Goal: Information Seeking & Learning: Understand process/instructions

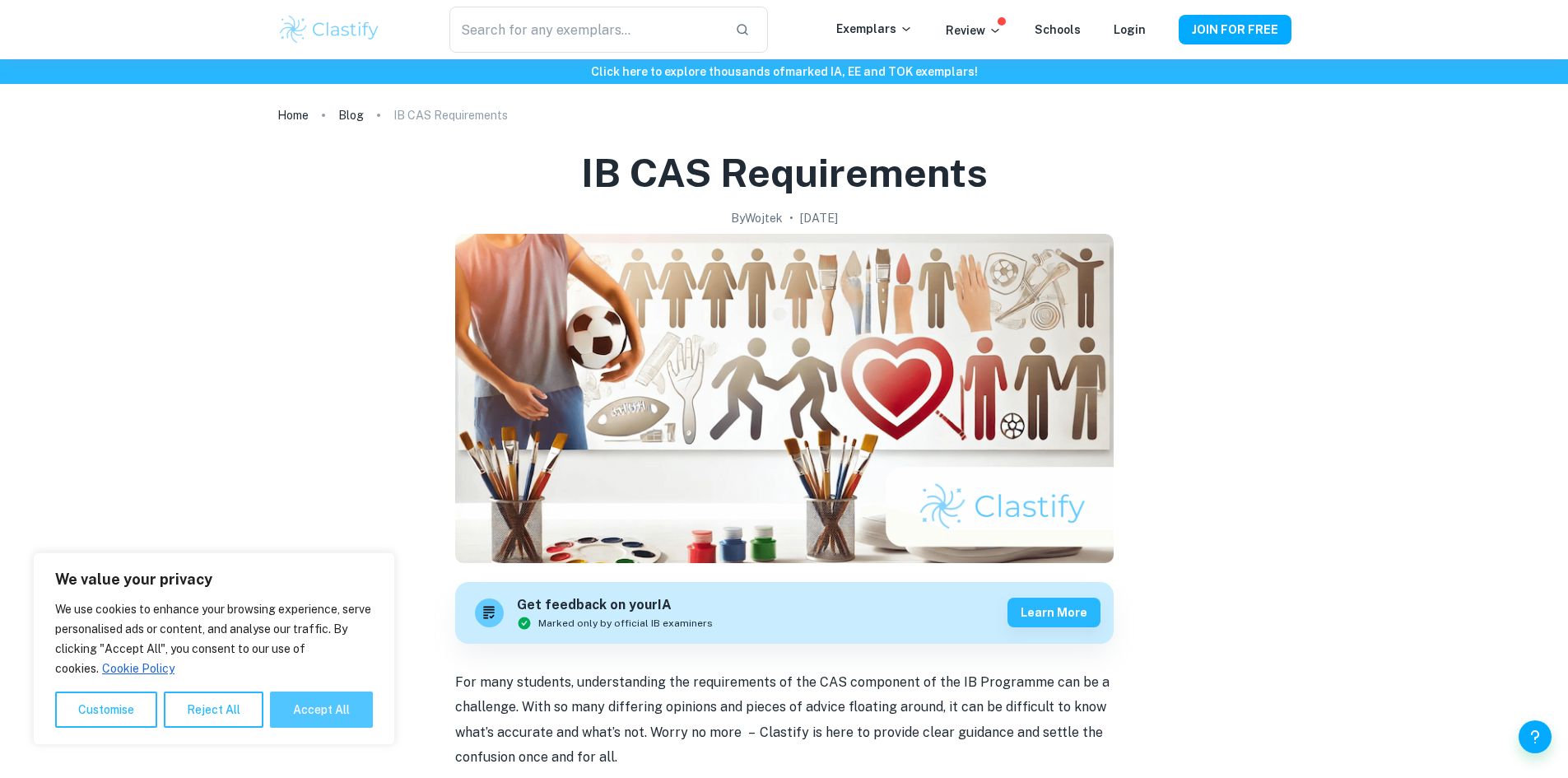
click at [341, 712] on button "Accept All" at bounding box center [321, 709] width 103 height 36
checkbox input "true"
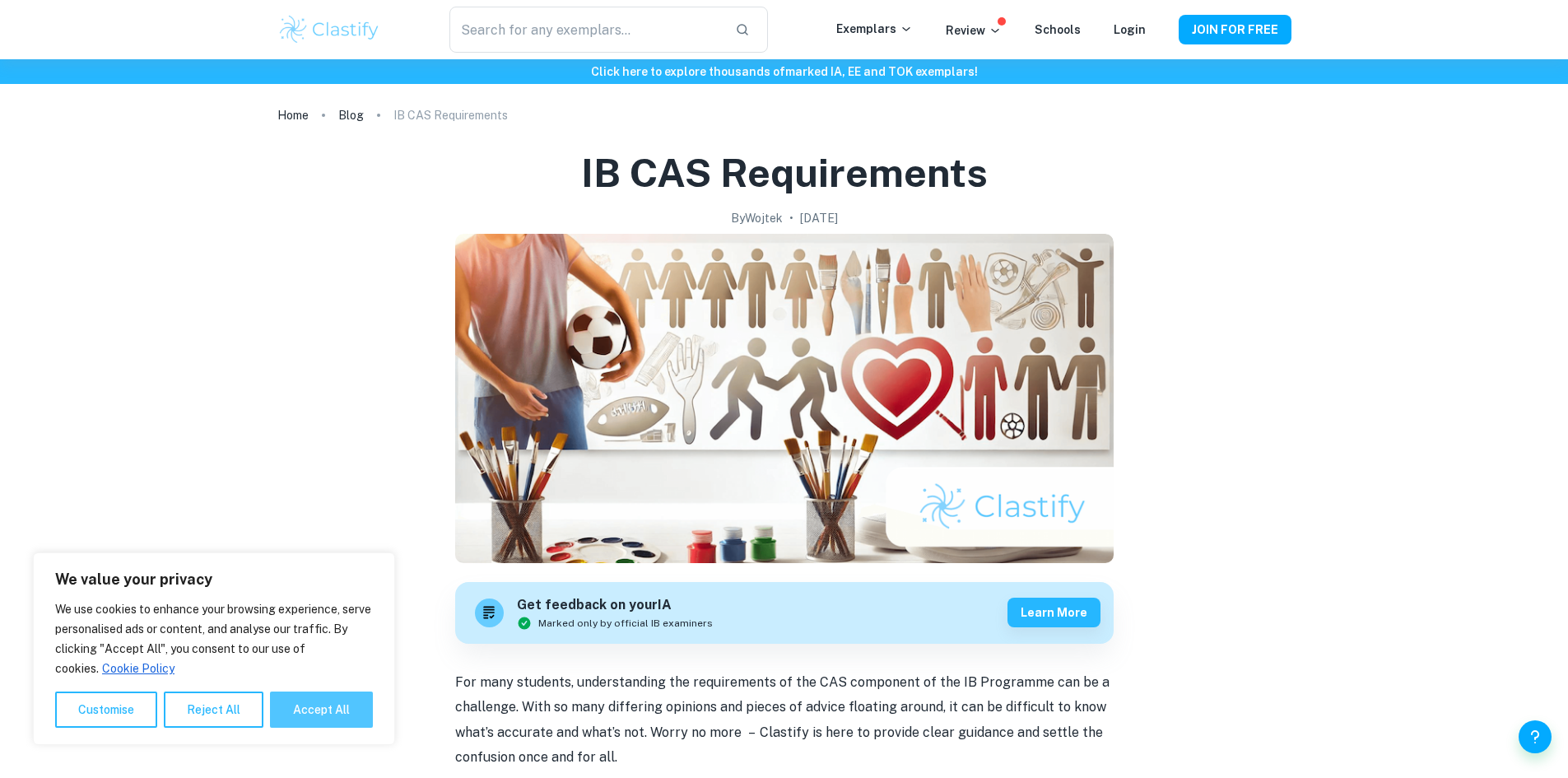
checkbox input "true"
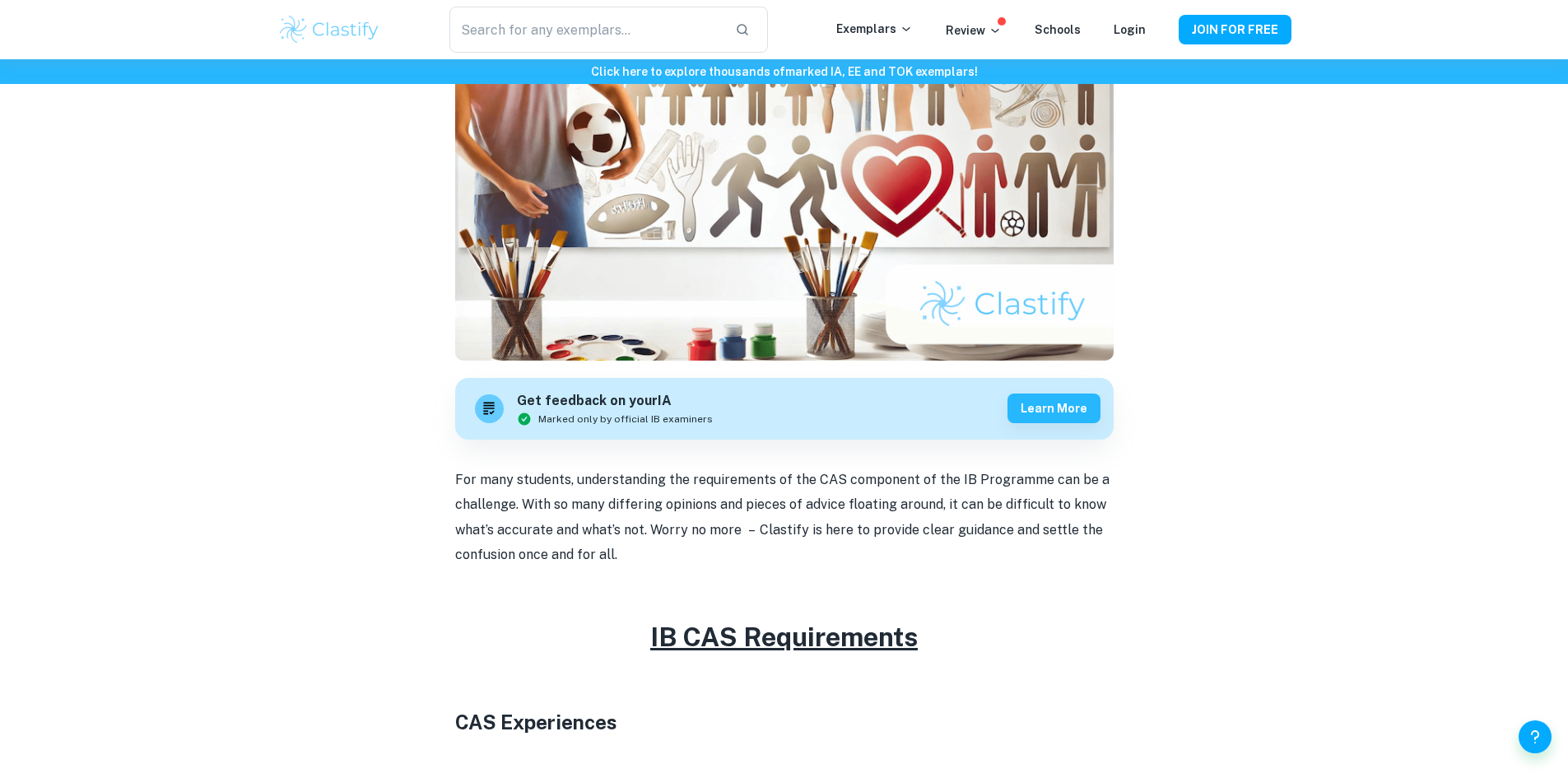
scroll to position [247, 0]
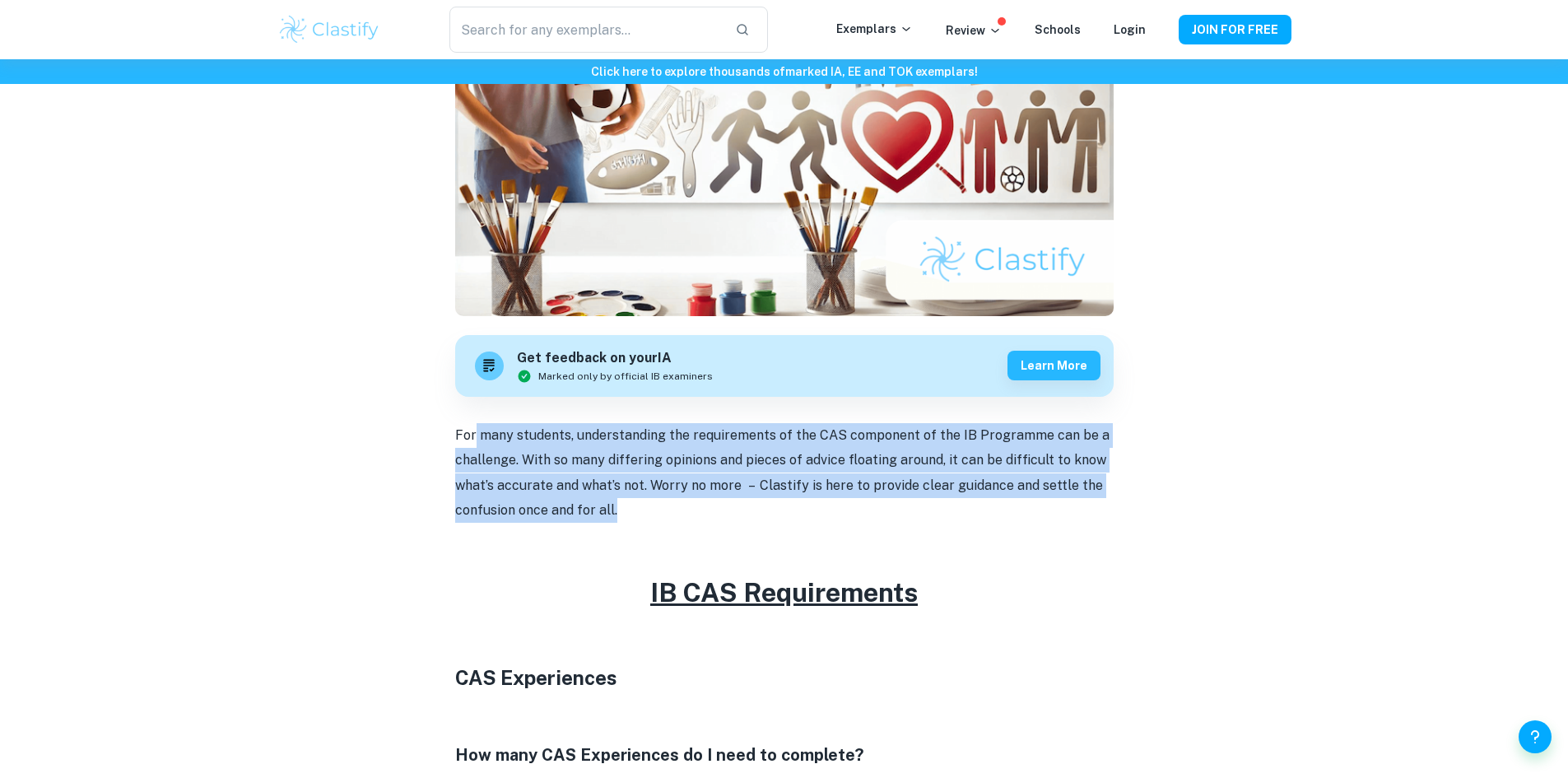
drag, startPoint x: 875, startPoint y: 510, endPoint x: 473, endPoint y: 443, distance: 407.5
click at [473, 443] on p "For many students, understanding the requirements of the CAS component of the I…" at bounding box center [784, 472] width 659 height 100
drag, startPoint x: 455, startPoint y: 425, endPoint x: 1113, endPoint y: 515, distance: 664.1
click at [978, 493] on p "For many students, understanding the requirements of the CAS component of the I…" at bounding box center [784, 472] width 659 height 100
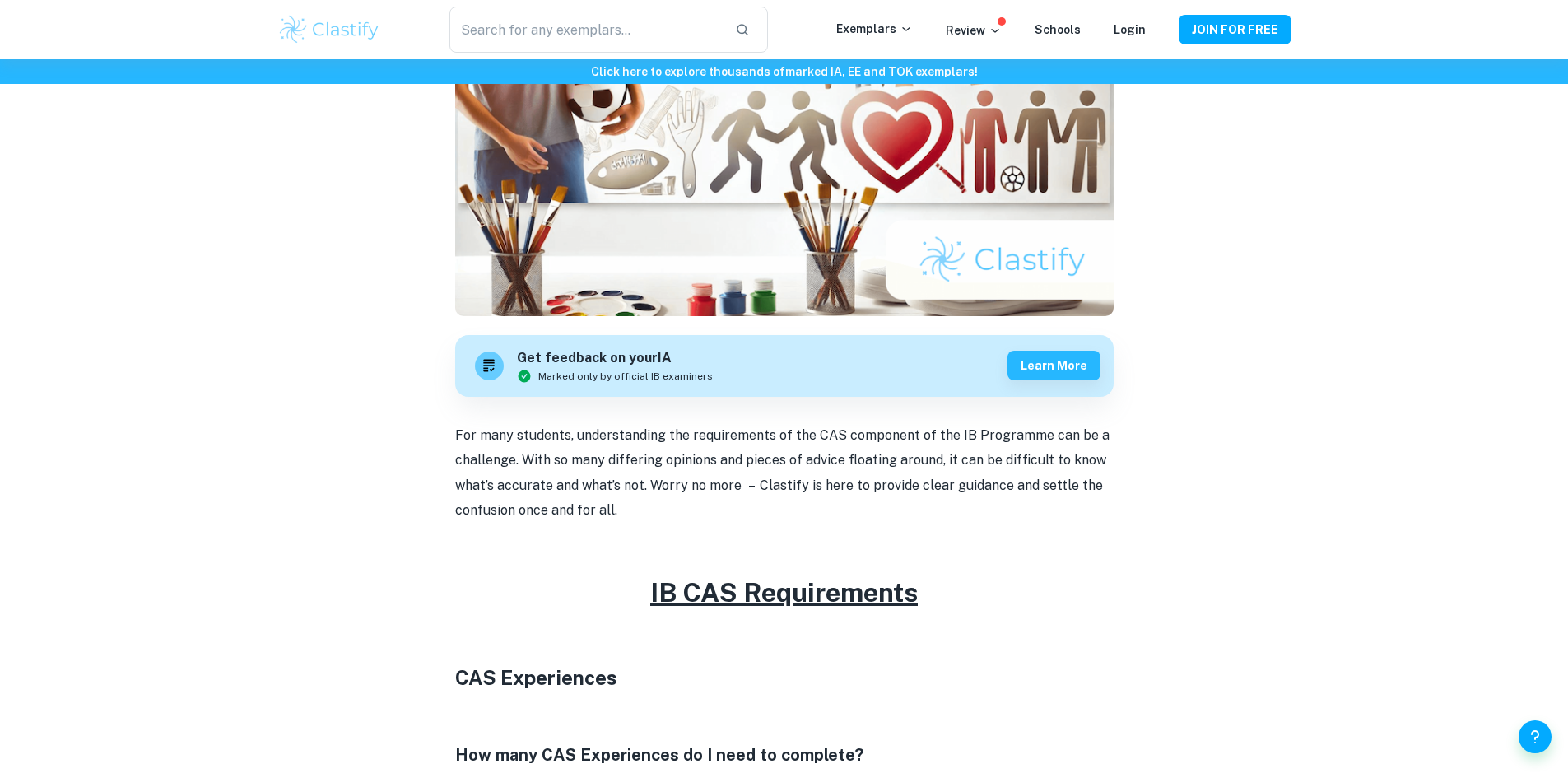
click at [998, 478] on p "For many students, understanding the requirements of the CAS component of the I…" at bounding box center [784, 472] width 659 height 100
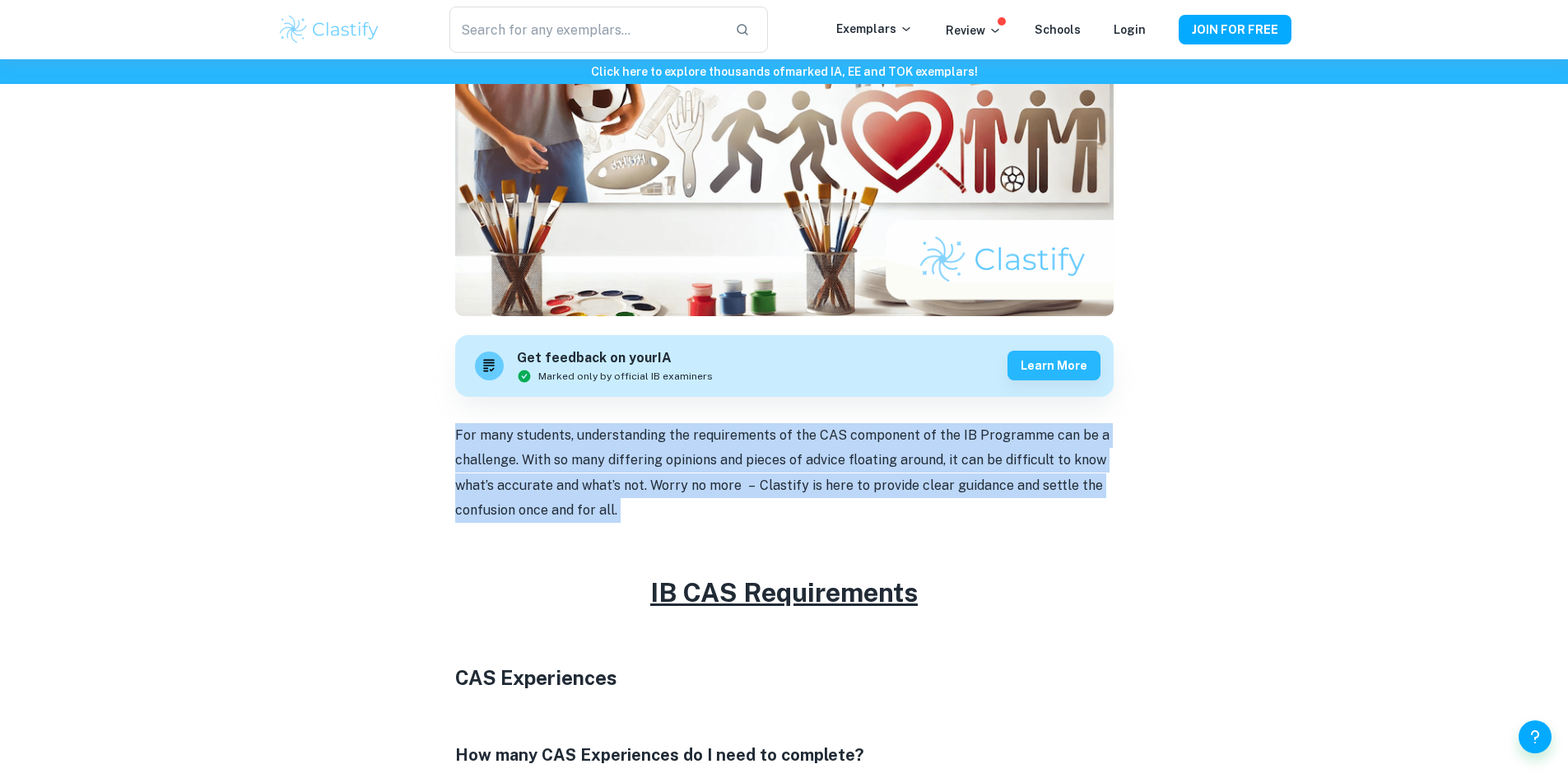
click at [998, 478] on p "For many students, understanding the requirements of the CAS component of the I…" at bounding box center [784, 472] width 659 height 100
click at [800, 461] on p "For many students, understanding the requirements of the CAS component of the I…" at bounding box center [784, 472] width 659 height 100
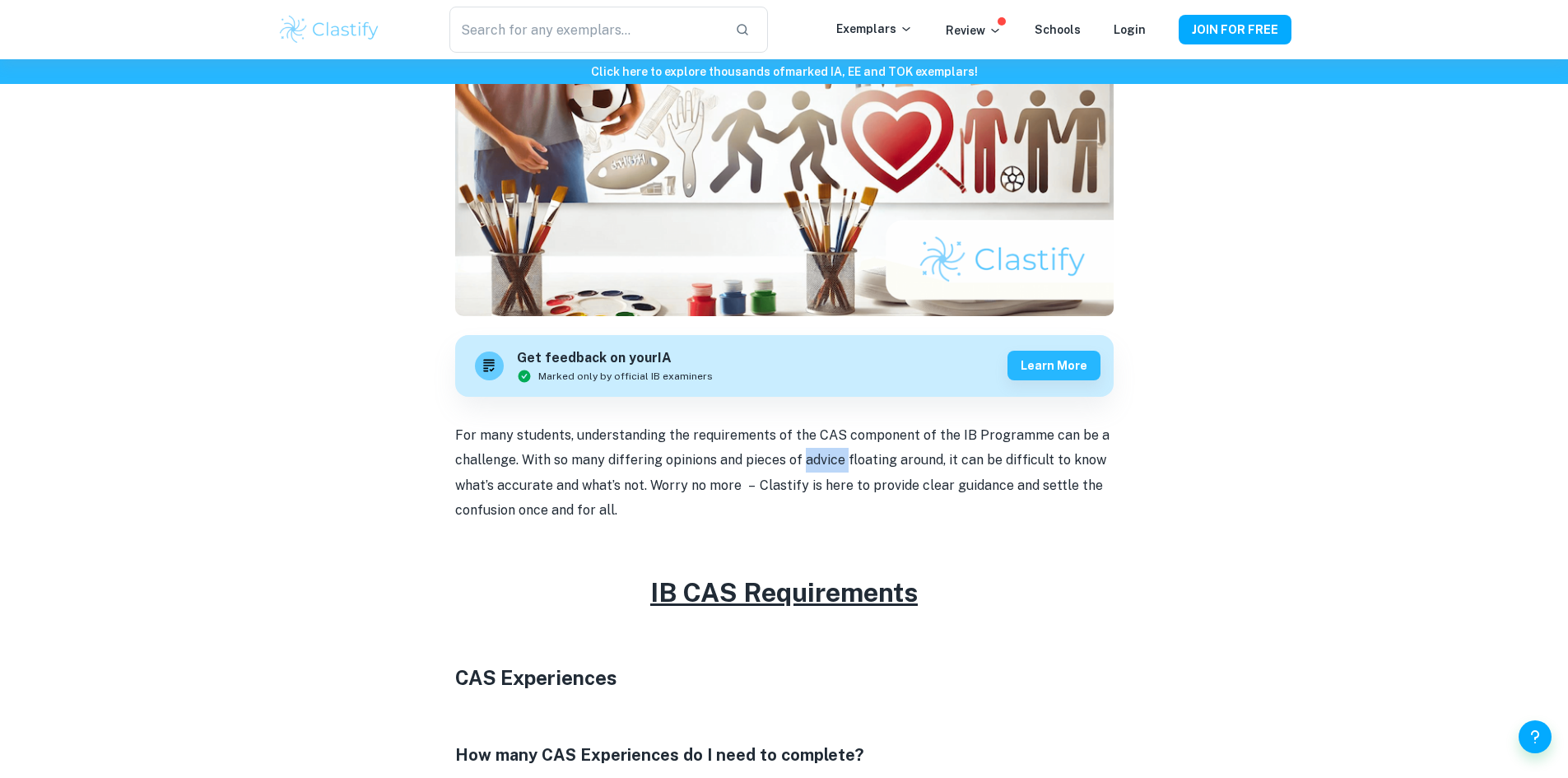
click at [800, 461] on p "For many students, understanding the requirements of the CAS component of the I…" at bounding box center [784, 472] width 659 height 100
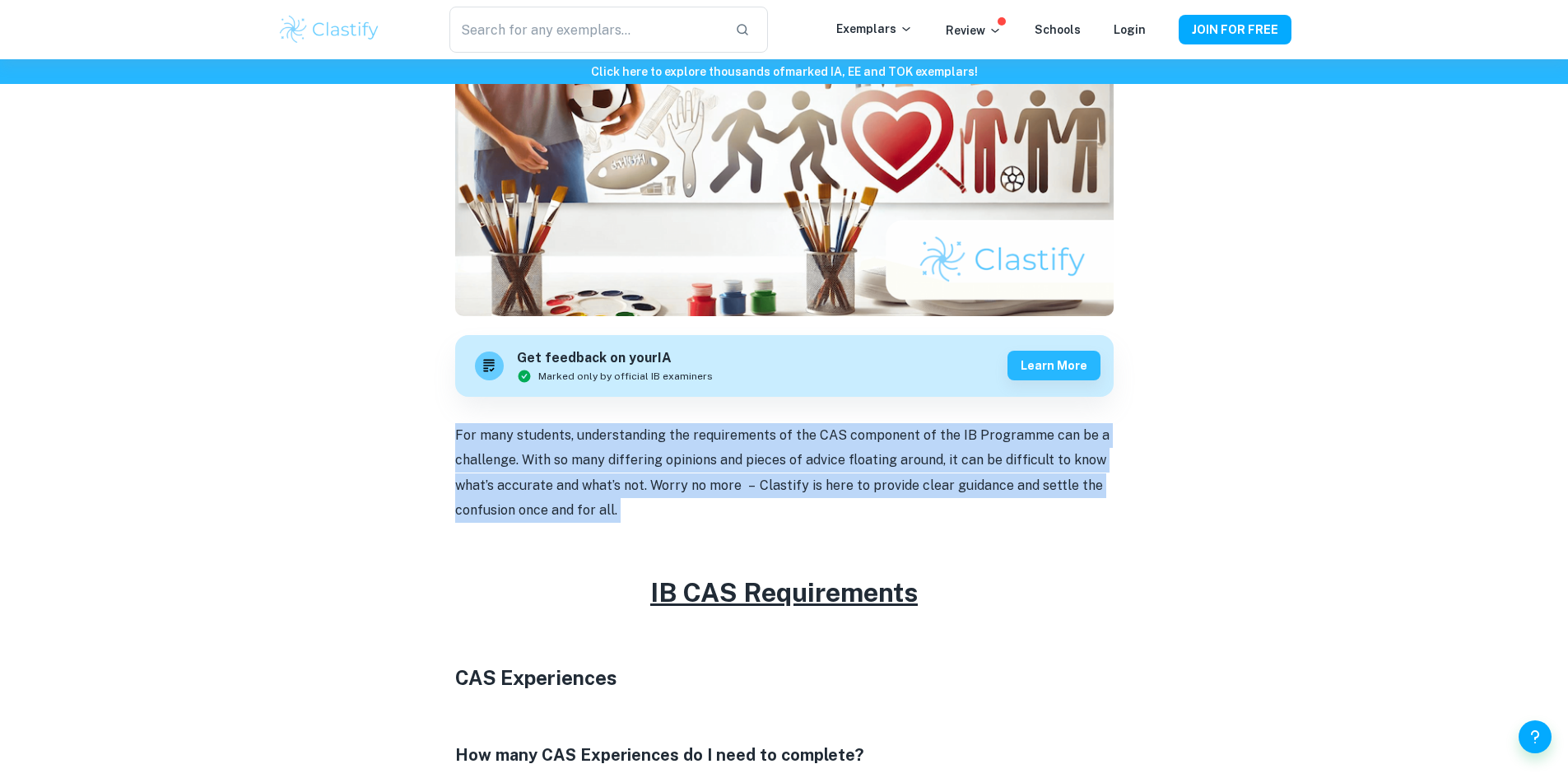
click at [800, 461] on p "For many students, understanding the requirements of the CAS component of the I…" at bounding box center [784, 472] width 659 height 100
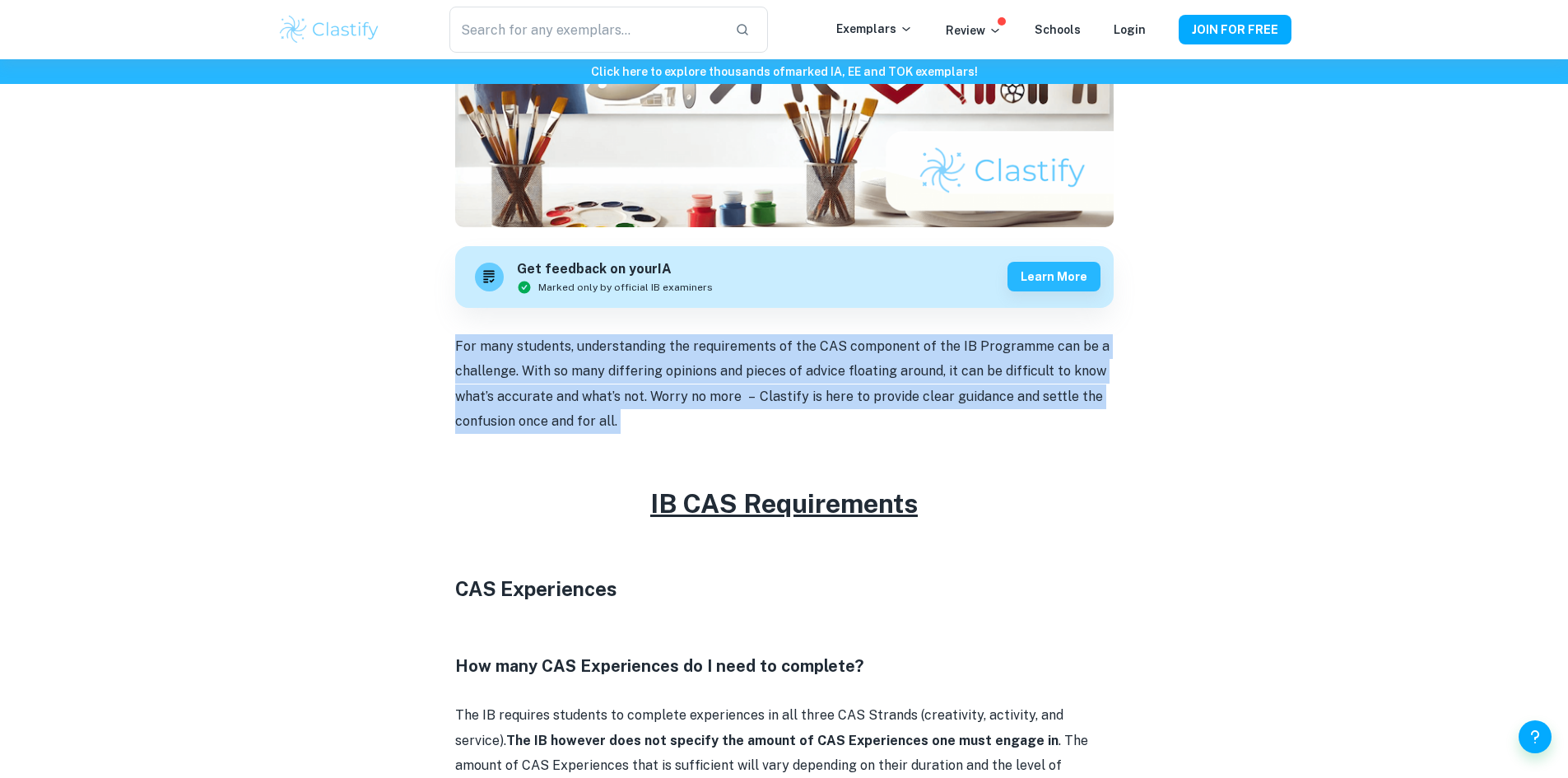
scroll to position [659, 0]
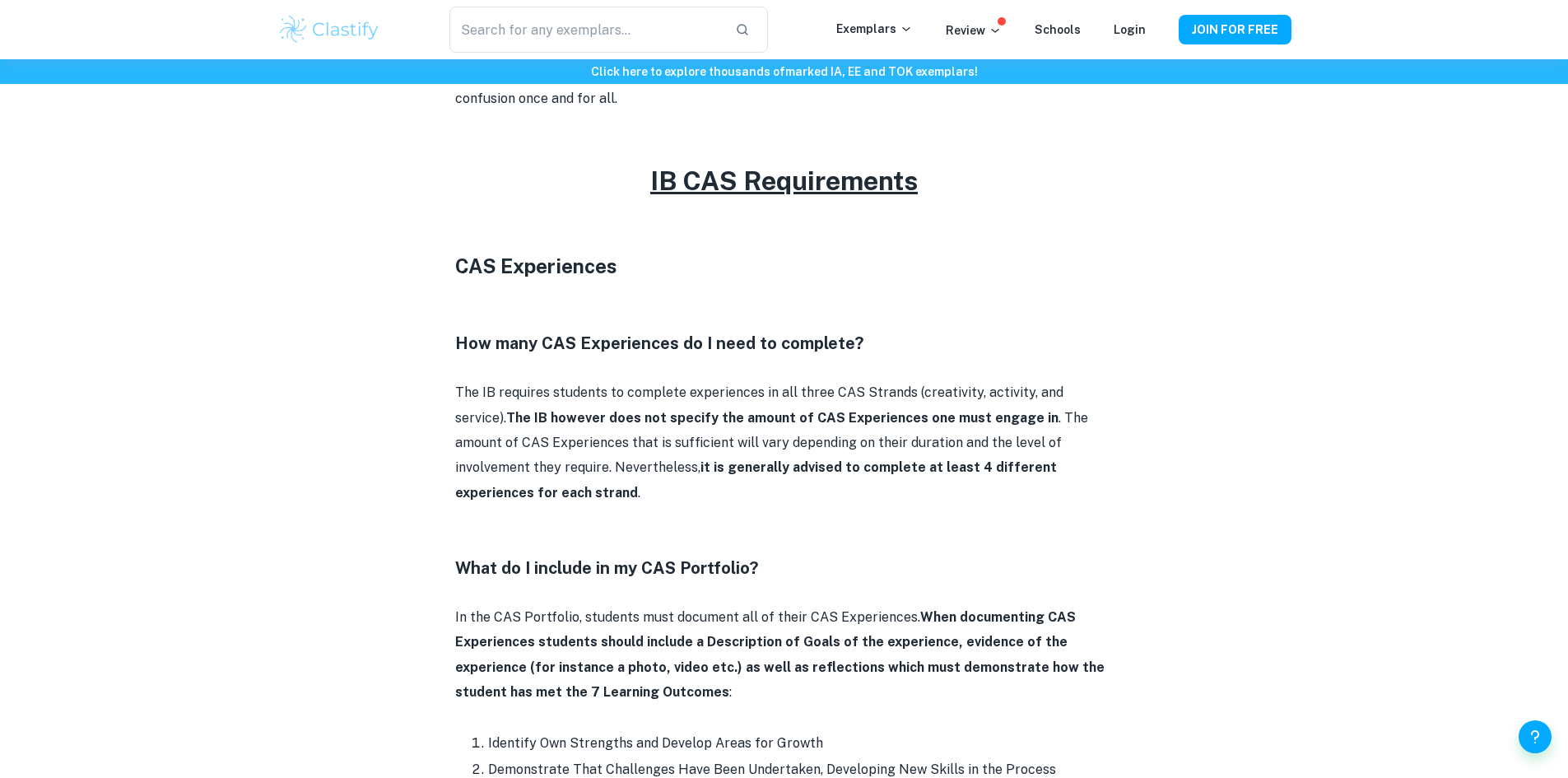
click at [756, 435] on p "The IB requires students to complete experiences in all three CAS Strands (crea…" at bounding box center [784, 443] width 659 height 125
click at [757, 434] on p "The IB requires students to complete experiences in all three CAS Strands (crea…" at bounding box center [784, 443] width 659 height 125
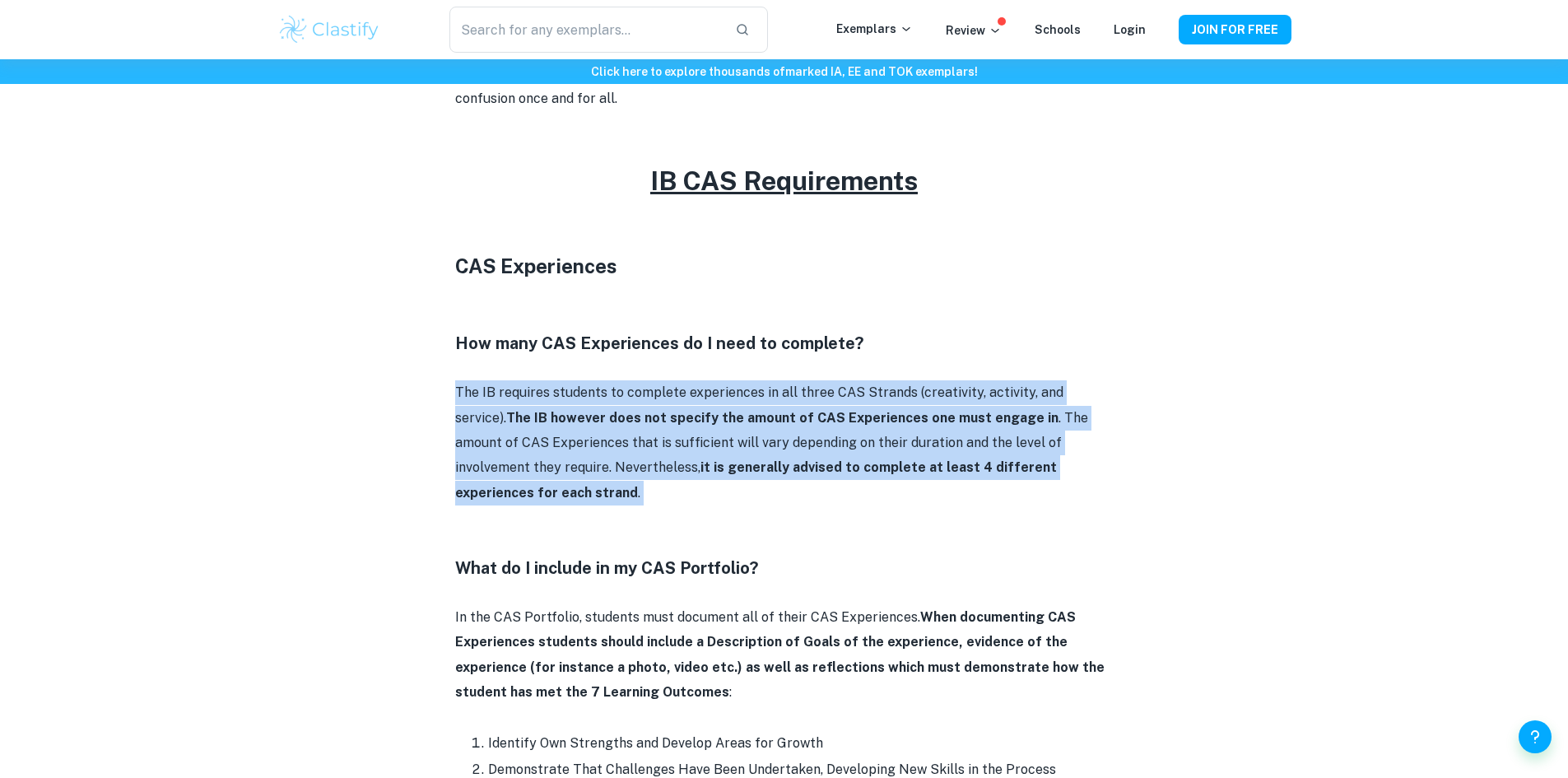
click at [757, 434] on p "The IB requires students to complete experiences in all three CAS Strands (crea…" at bounding box center [784, 443] width 659 height 125
click at [823, 400] on p "The IB requires students to complete experiences in all three CAS Strands (crea…" at bounding box center [784, 443] width 659 height 125
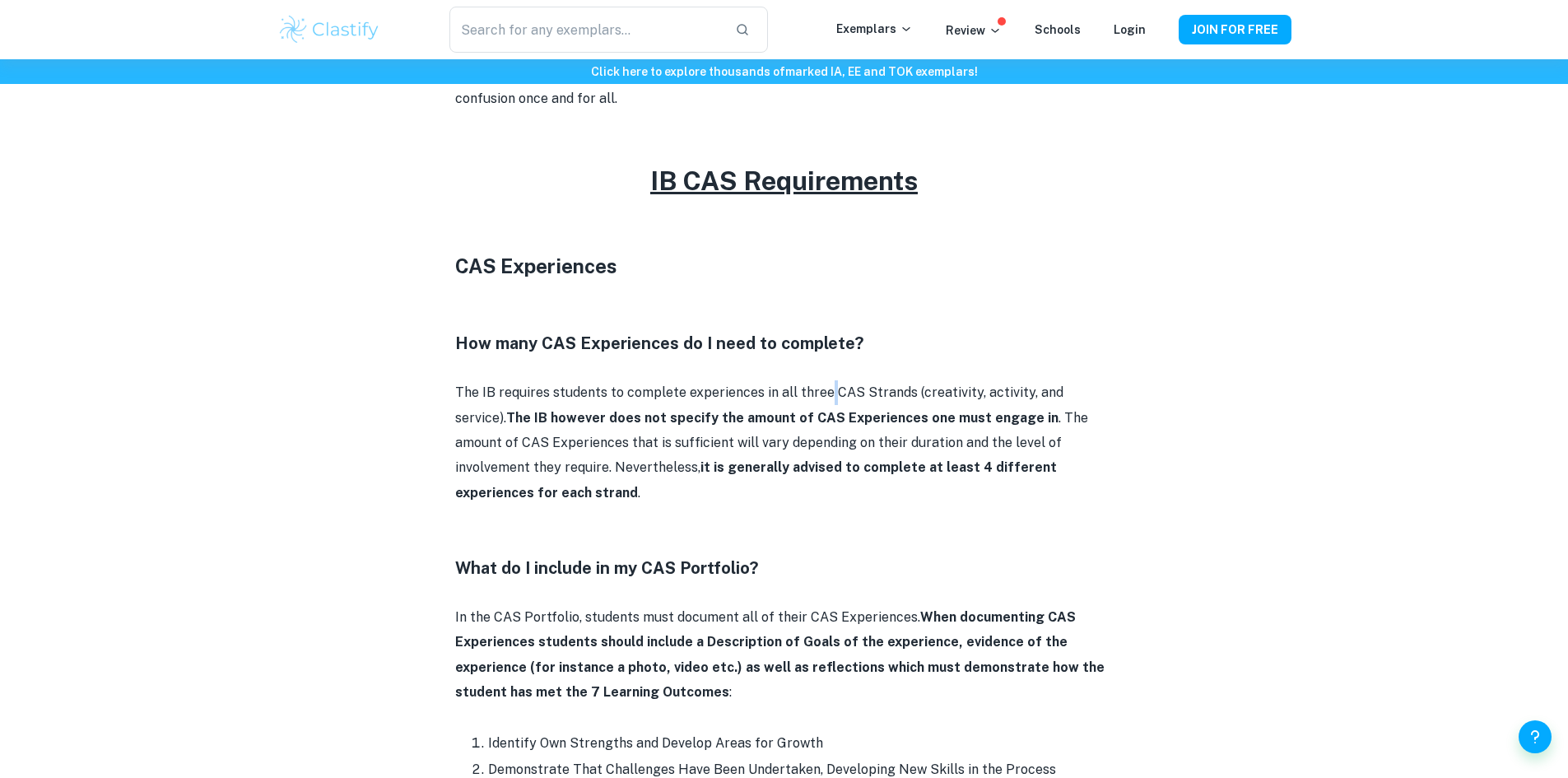
click at [823, 400] on p "The IB requires students to complete experiences in all three CAS Strands (crea…" at bounding box center [784, 443] width 659 height 125
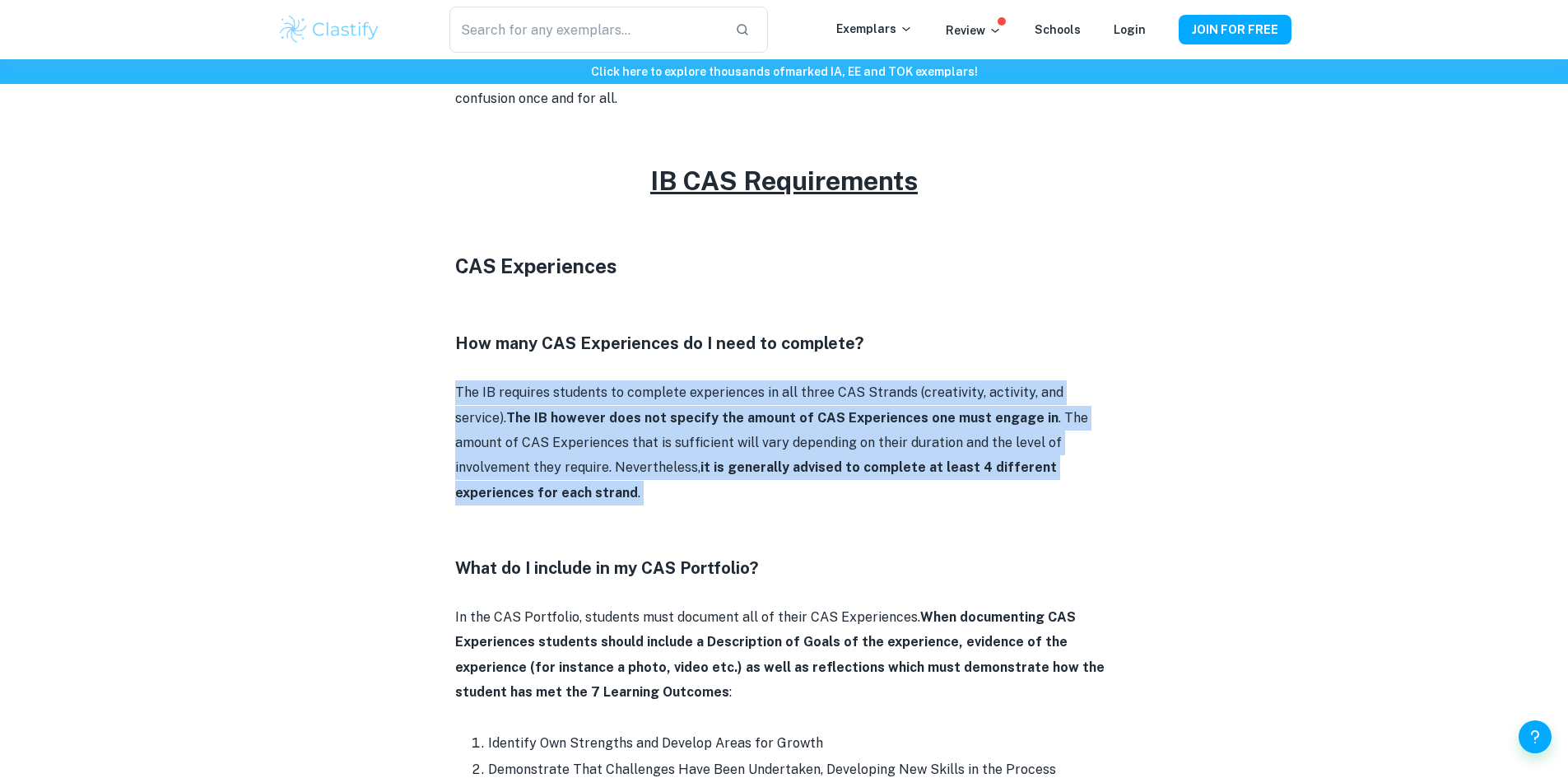
click at [823, 400] on p "The IB requires students to complete experiences in all three CAS Strands (crea…" at bounding box center [784, 443] width 659 height 125
drag, startPoint x: 1081, startPoint y: 468, endPoint x: 448, endPoint y: 380, distance: 639.1
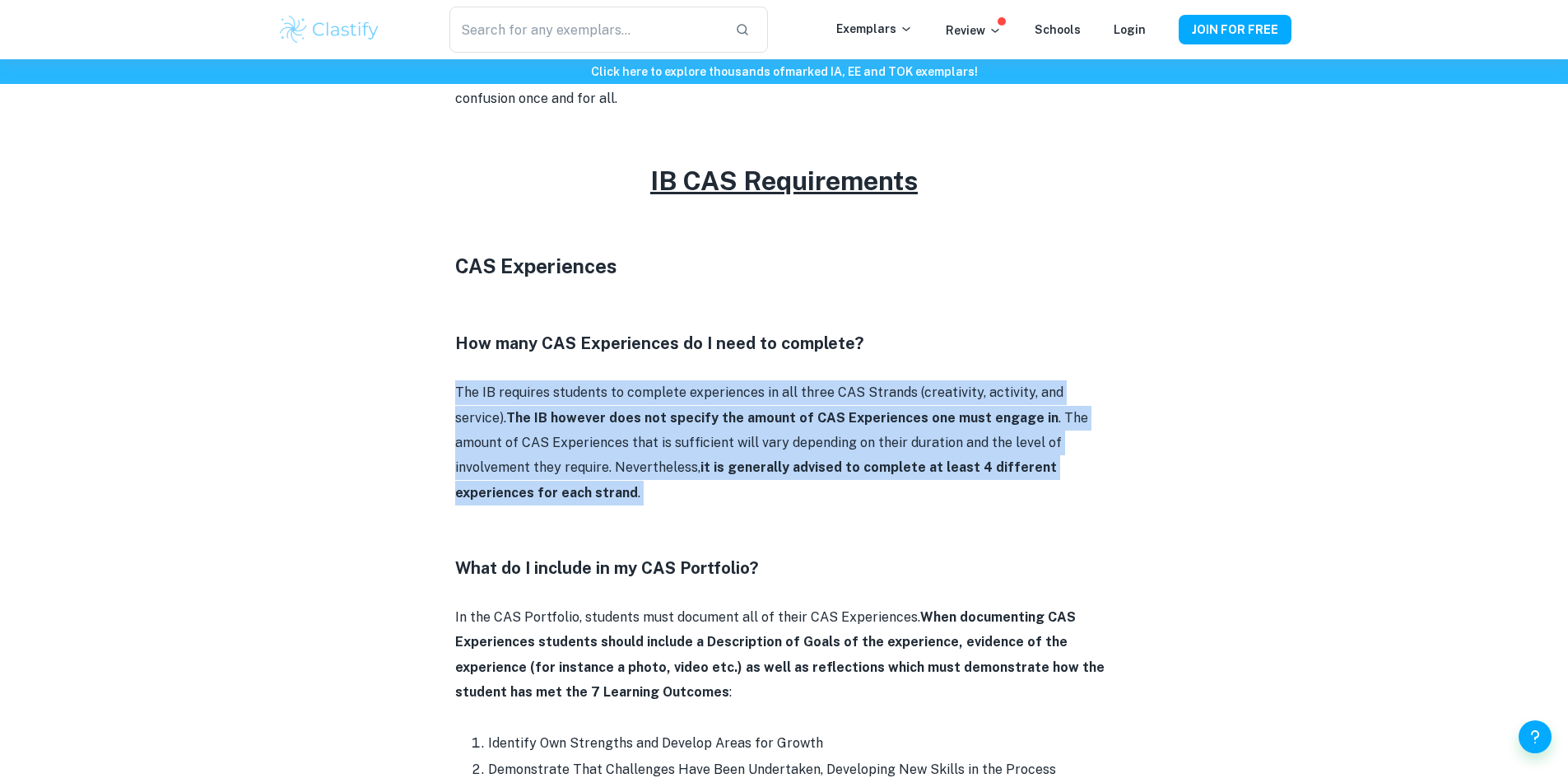
click at [472, 380] on p "The IB requires students to complete experiences in all three CAS Strands (crea…" at bounding box center [784, 443] width 659 height 125
drag, startPoint x: 442, startPoint y: 384, endPoint x: 1145, endPoint y: 475, distance: 708.9
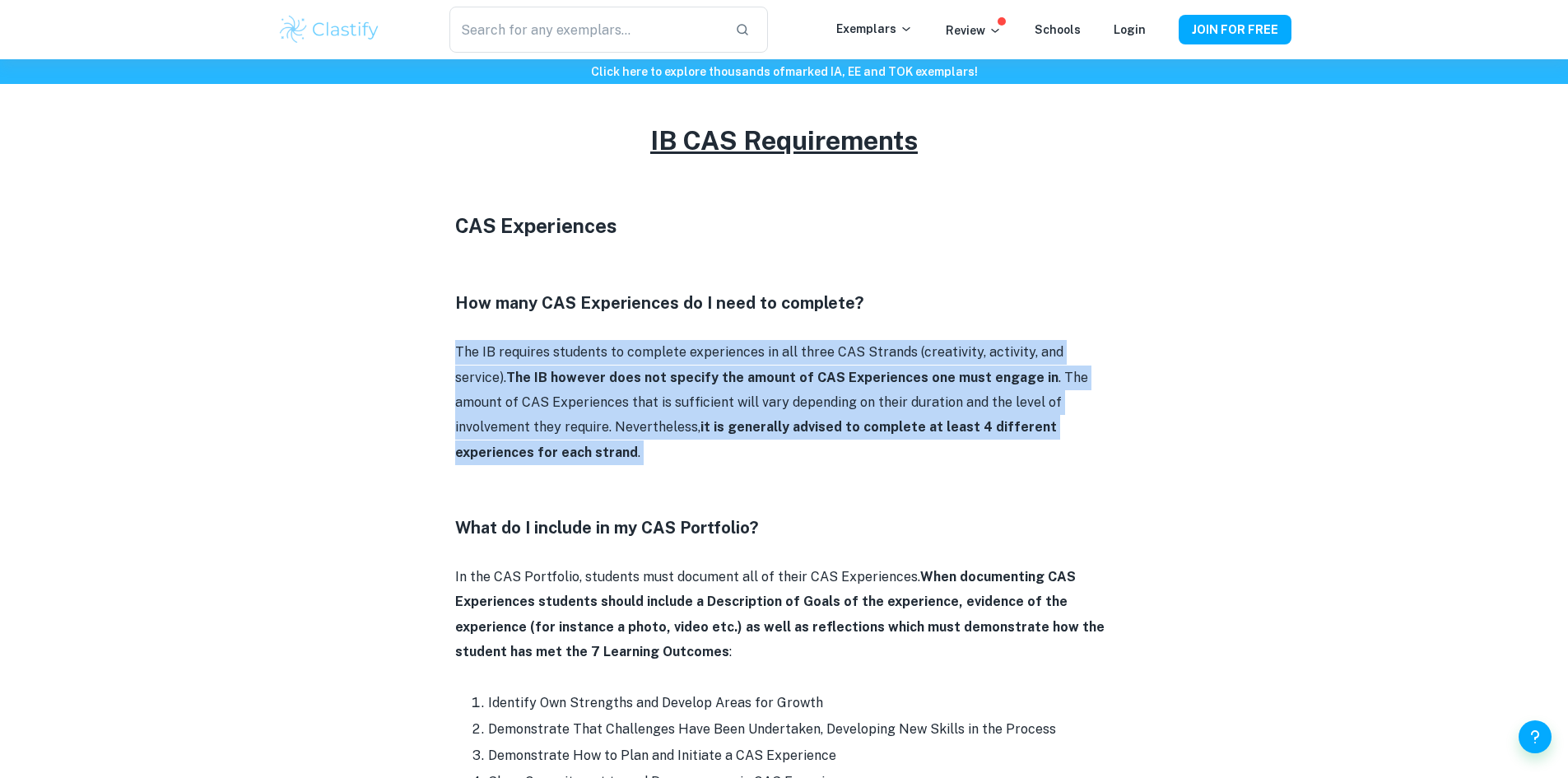
scroll to position [823, 0]
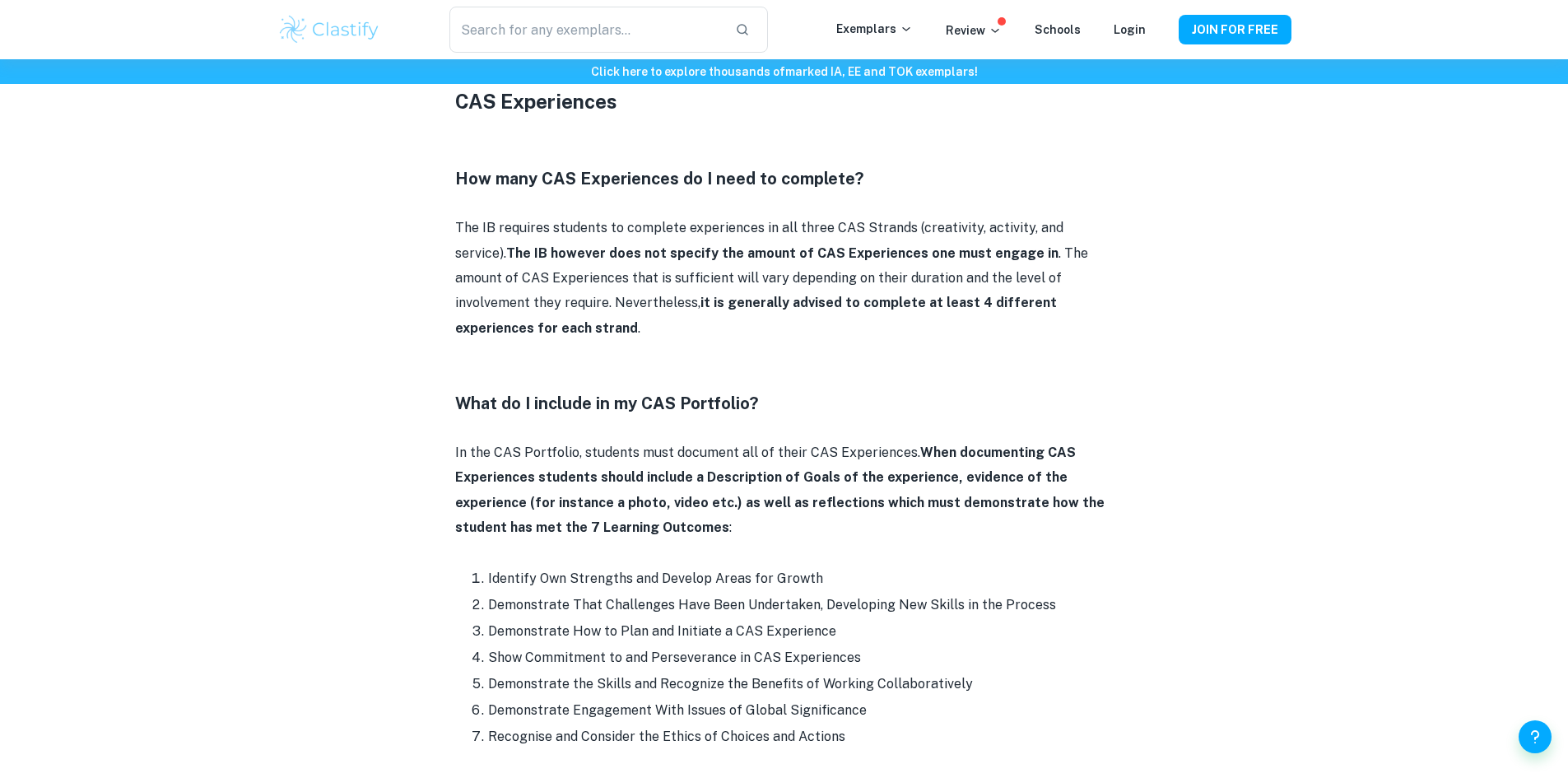
click at [819, 447] on strong "When documenting CAS Experiences students should include a Description of Goals…" at bounding box center [779, 490] width 649 height 91
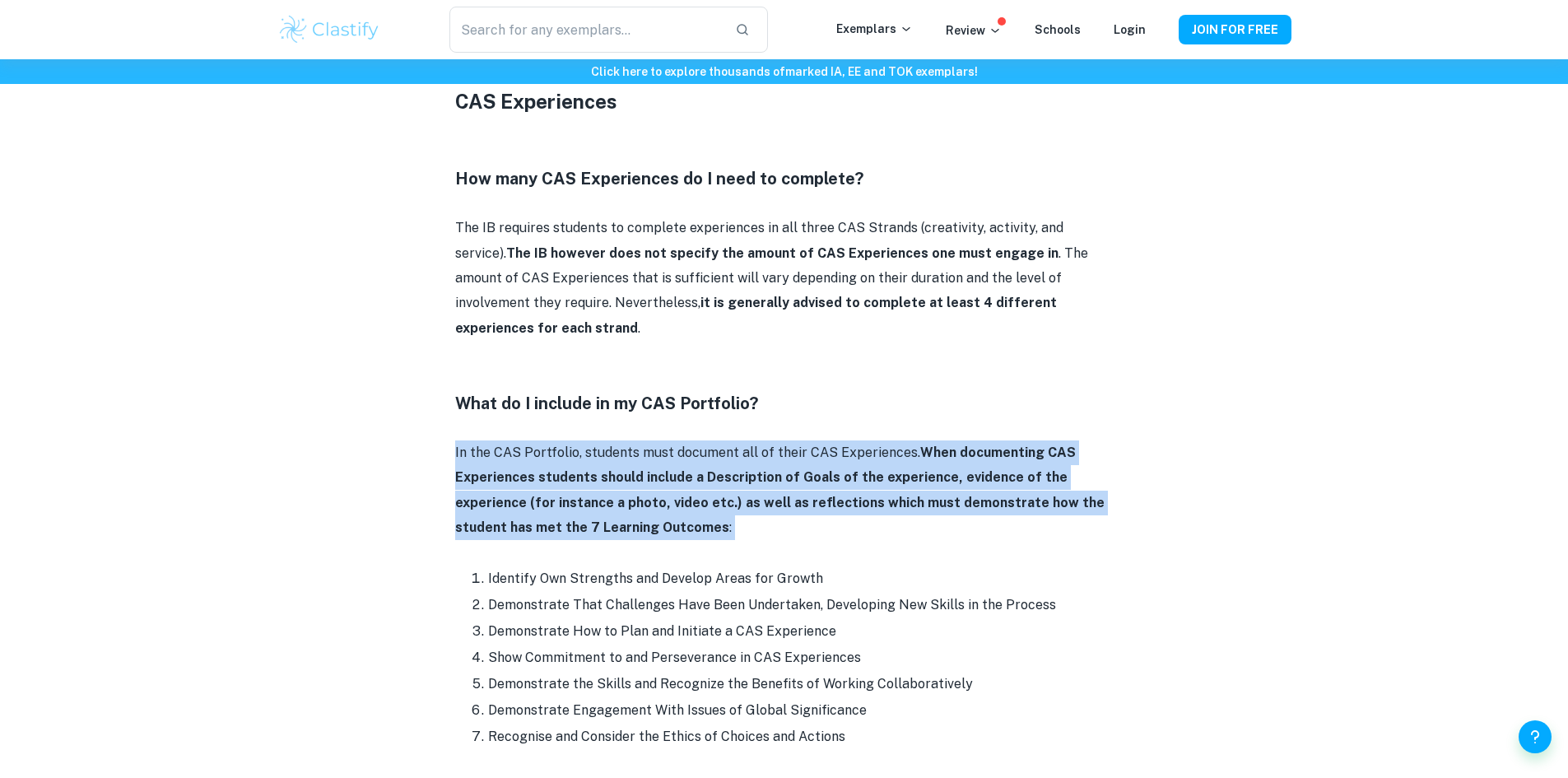
click at [819, 447] on strong "When documenting CAS Experiences students should include a Description of Goals…" at bounding box center [779, 490] width 649 height 91
click at [840, 466] on p "In the CAS Portfolio, students must document all of their CAS Experiences. When…" at bounding box center [784, 490] width 659 height 100
drag, startPoint x: 775, startPoint y: 495, endPoint x: 549, endPoint y: 459, distance: 228.8
click at [522, 459] on p "In the CAS Portfolio, students must document all of their CAS Experiences. When…" at bounding box center [784, 490] width 659 height 100
click at [601, 462] on p "In the CAS Portfolio, students must document all of their CAS Experiences. When…" at bounding box center [784, 490] width 659 height 100
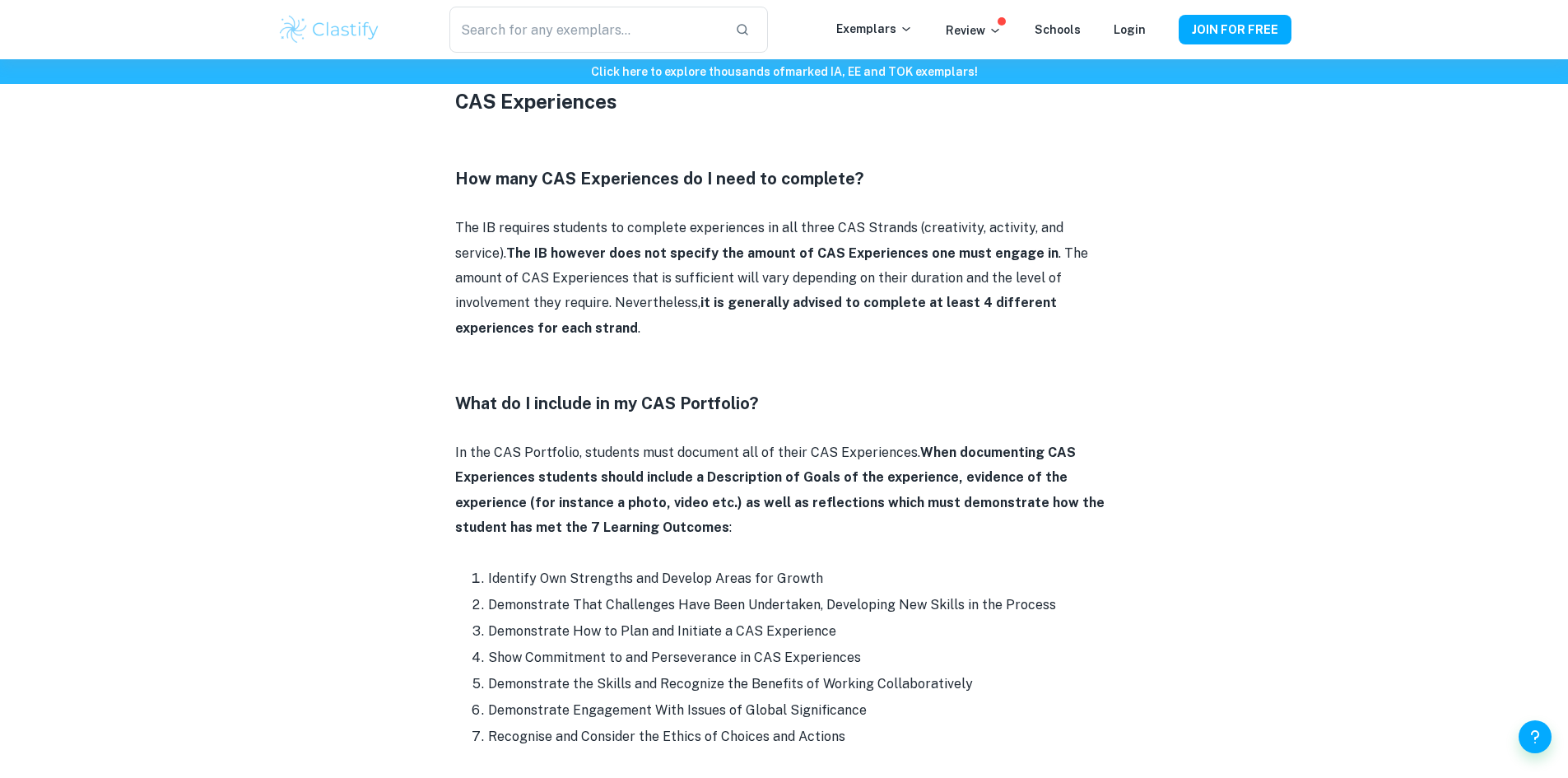
click at [604, 462] on p "In the CAS Portfolio, students must document all of their CAS Experiences. When…" at bounding box center [784, 490] width 659 height 100
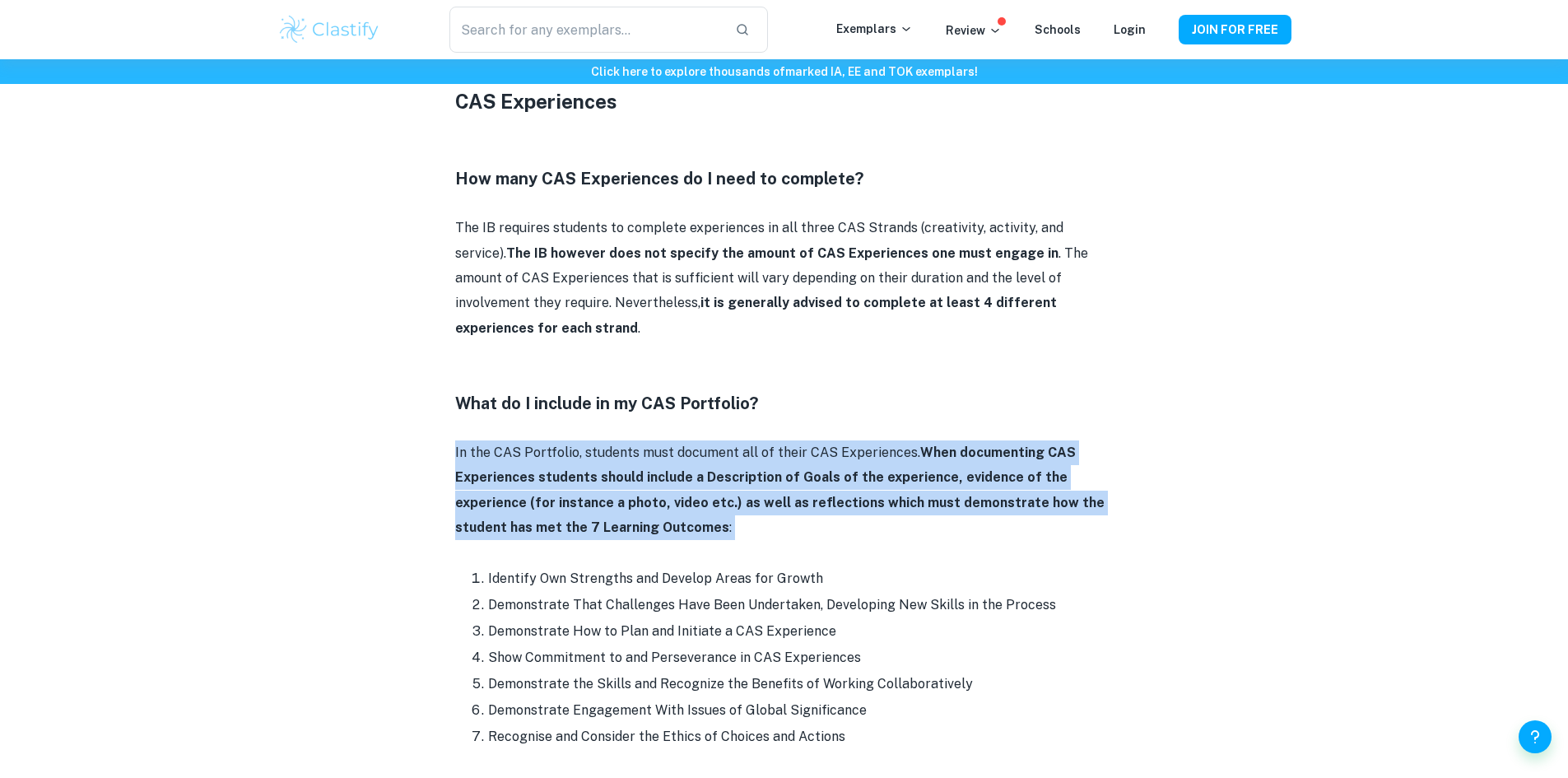
click at [604, 462] on p "In the CAS Portfolio, students must document all of their CAS Experiences. When…" at bounding box center [784, 490] width 659 height 100
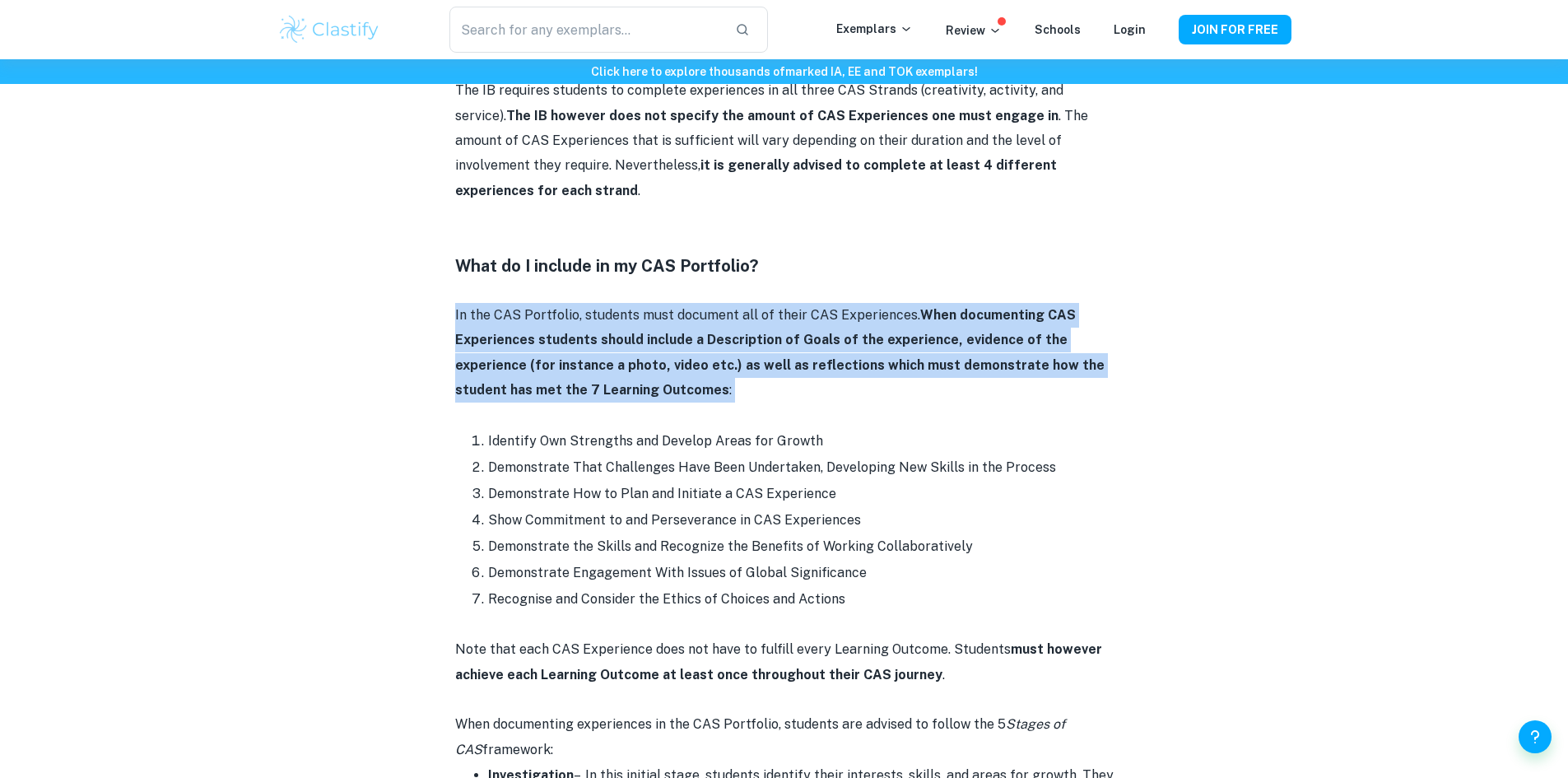
scroll to position [1070, 0]
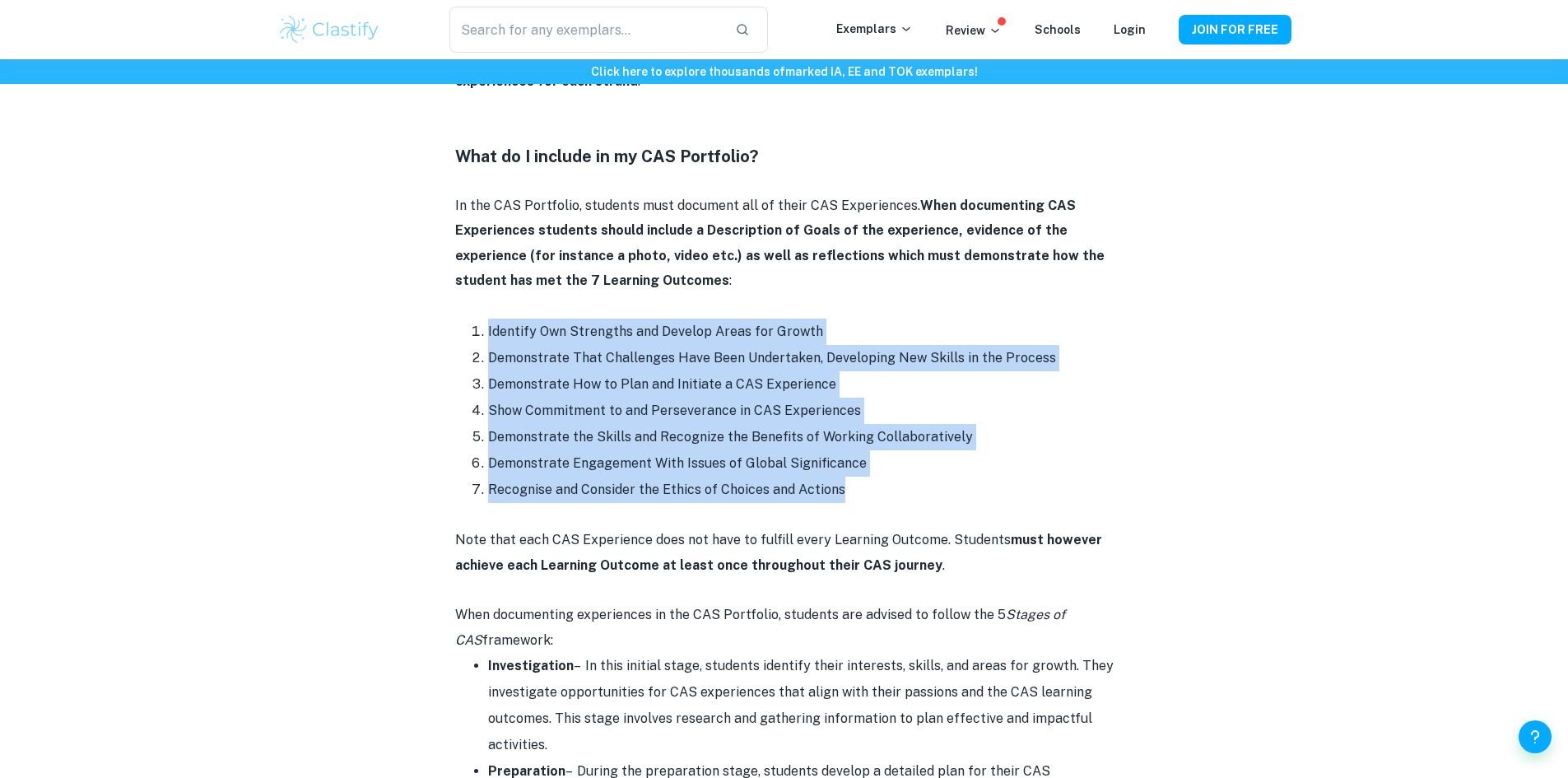
drag, startPoint x: 840, startPoint y: 462, endPoint x: 434, endPoint y: 294, distance: 439.4
click at [688, 319] on li "Identify Own Strengths and Develop Areas for Growth" at bounding box center [800, 332] width 626 height 27
click at [699, 344] on li "Demonstrate That Challenges Have Been Undertaken, Developing New Skills in the …" at bounding box center [800, 357] width 626 height 27
click at [727, 344] on li "Demonstrate That Challenges Have Been Undertaken, Developing New Skills in the …" at bounding box center [800, 357] width 626 height 27
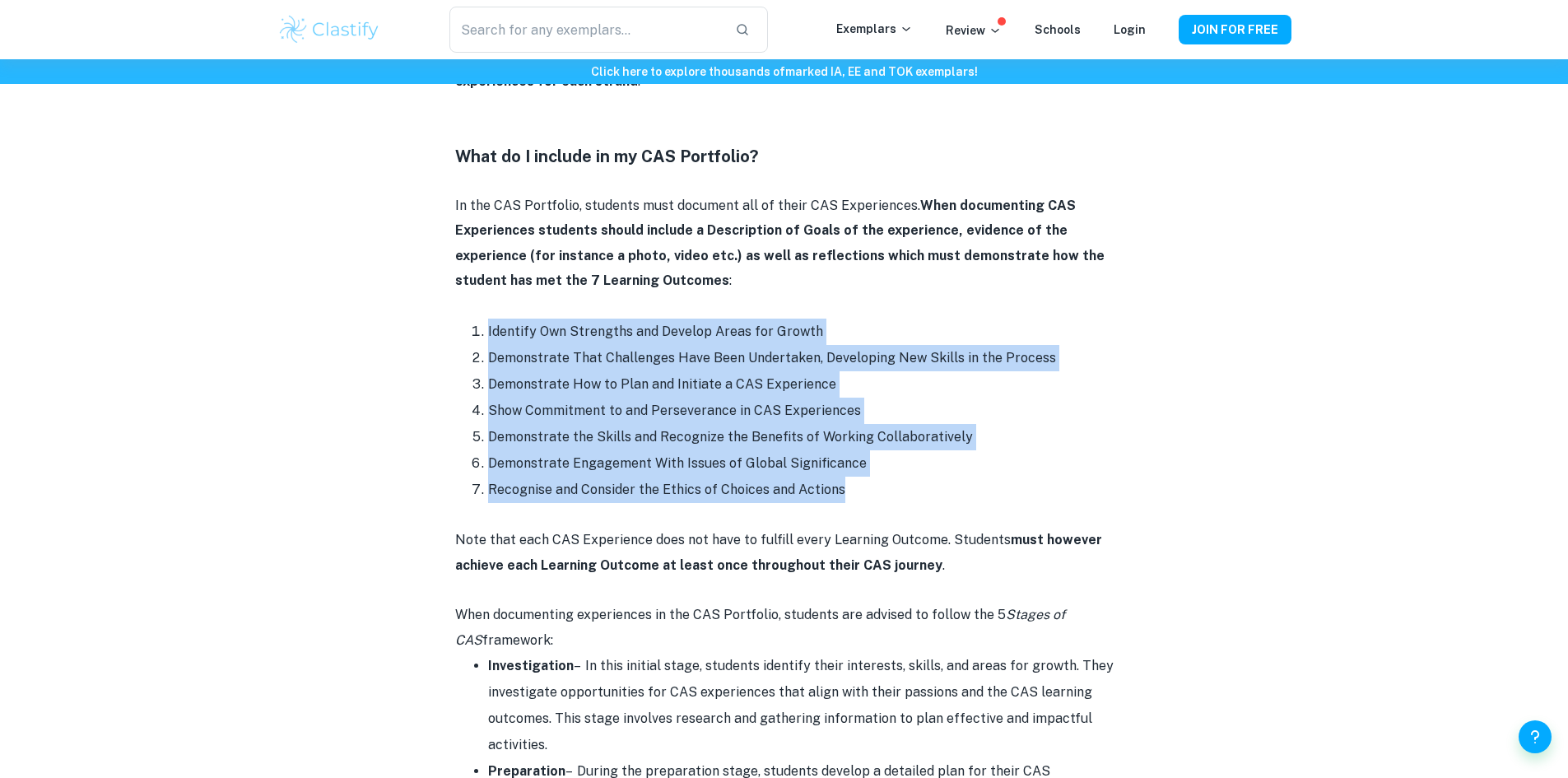
drag, startPoint x: 728, startPoint y: 334, endPoint x: 852, endPoint y: 397, distance: 139.1
click at [729, 344] on li "Demonstrate That Challenges Have Been Undertaken, Developing New Skills in the …" at bounding box center [800, 357] width 626 height 27
click at [870, 423] on li "Demonstrate the Skills and Recognize the Benefits of Working Collaboratively" at bounding box center [800, 436] width 626 height 27
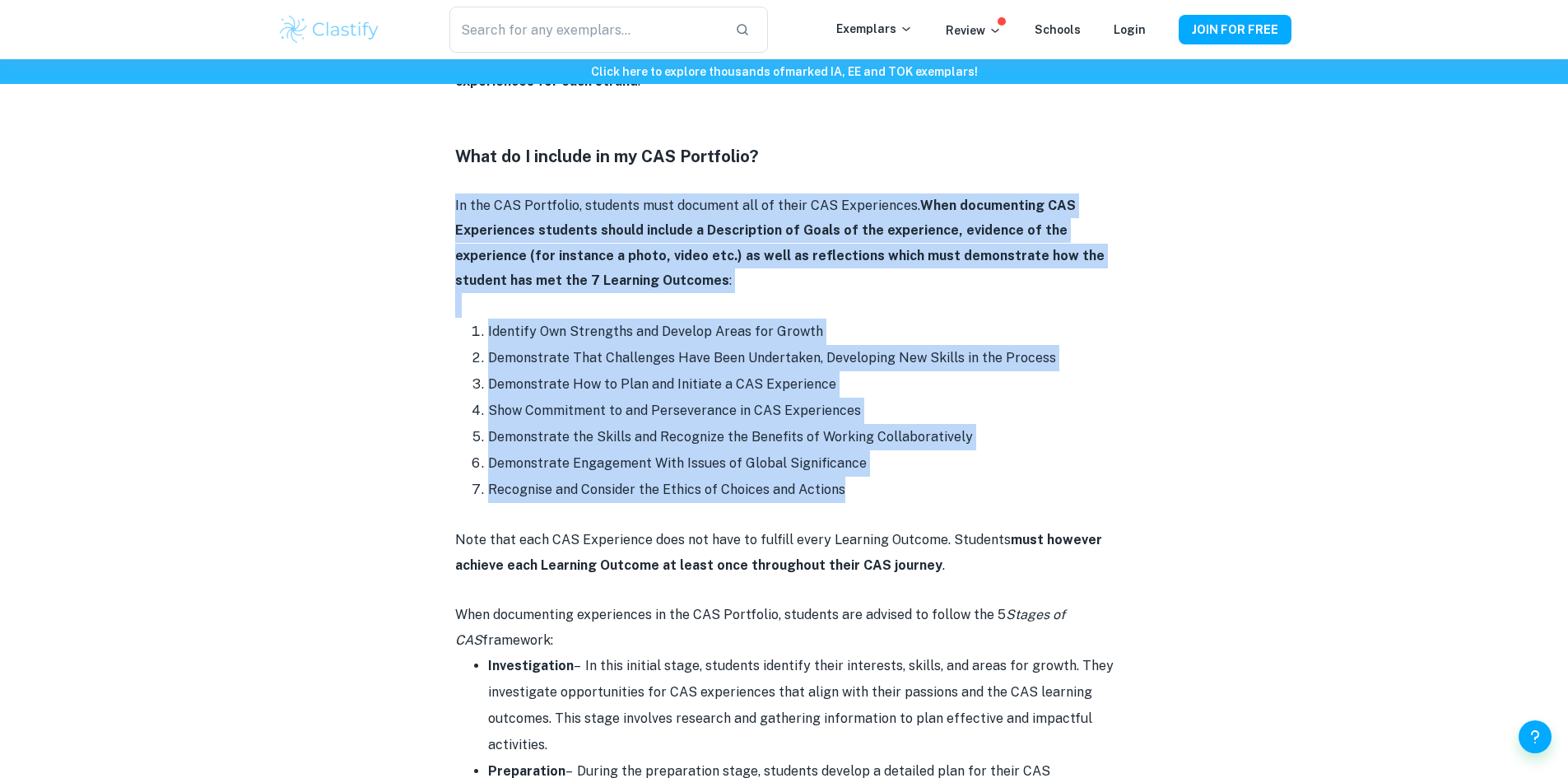
drag, startPoint x: 856, startPoint y: 462, endPoint x: 442, endPoint y: 170, distance: 506.6
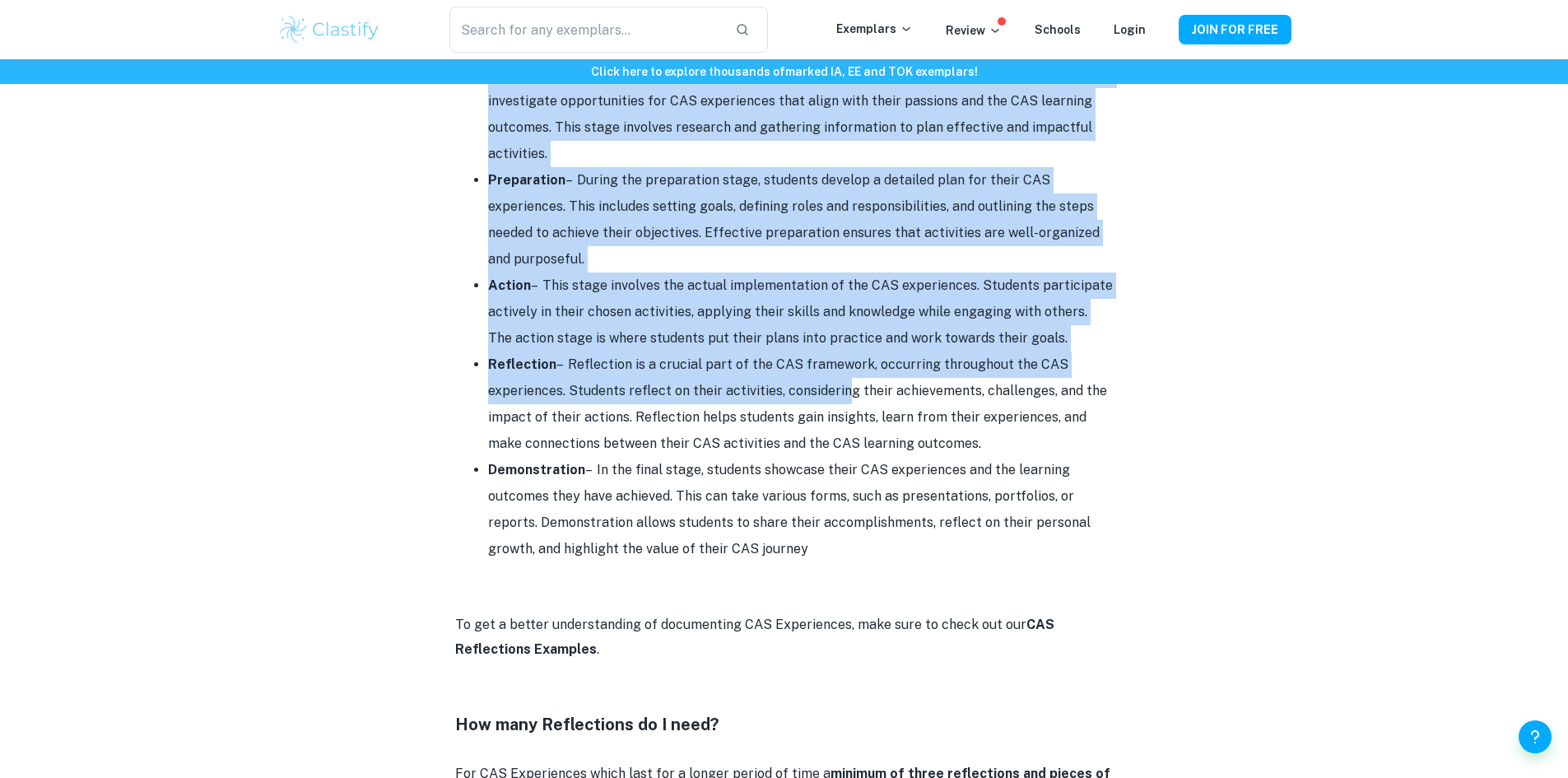
scroll to position [1646, 0]
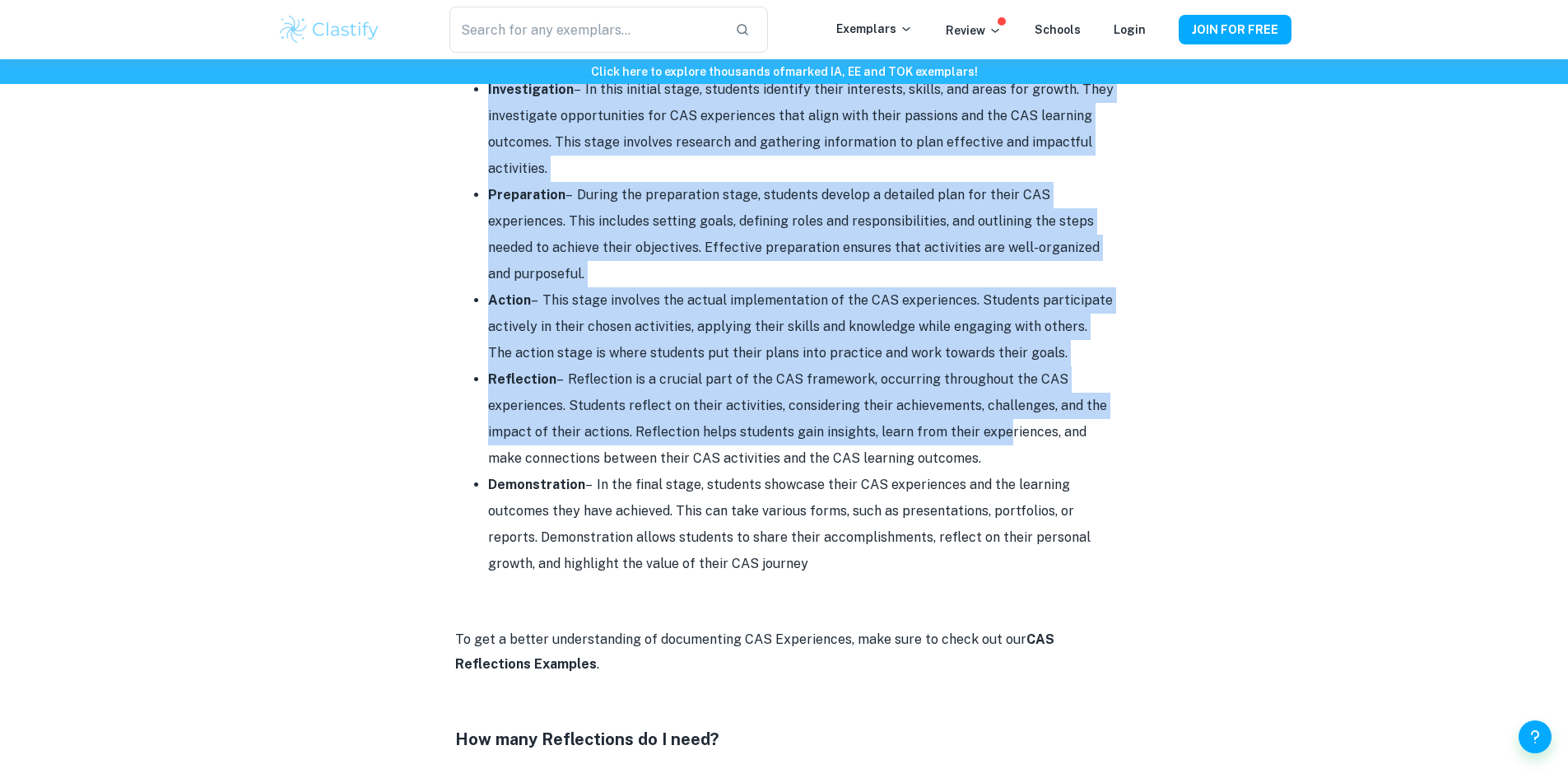
drag, startPoint x: 483, startPoint y: 306, endPoint x: 975, endPoint y: 385, distance: 498.3
click at [988, 398] on ul "Investigation – In this initial stage, students identify their interests, skill…" at bounding box center [784, 326] width 659 height 501
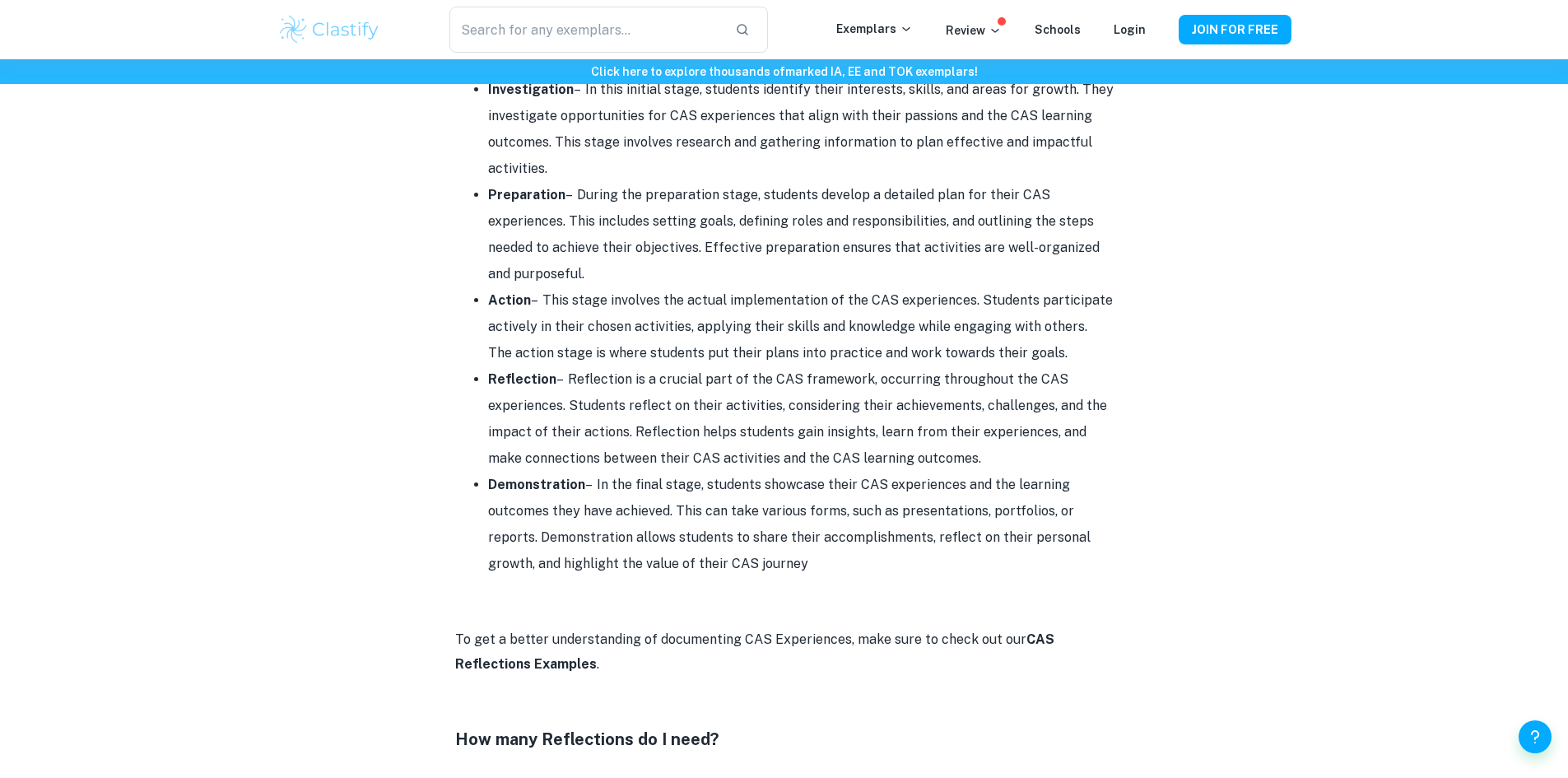
click at [738, 489] on li "Demonstration – In the final stage, students showcase their CAS experiences and…" at bounding box center [800, 524] width 626 height 106
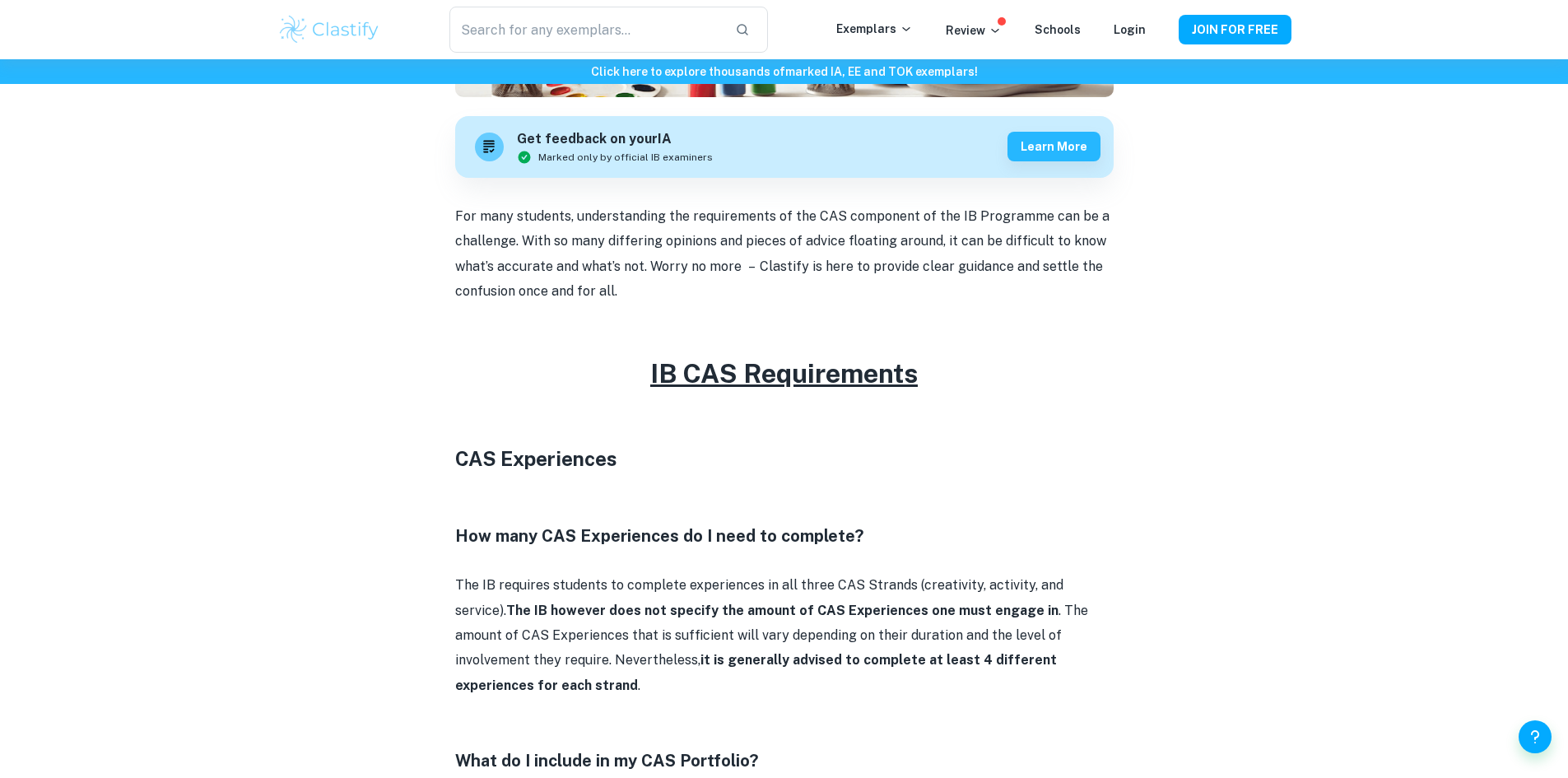
scroll to position [494, 0]
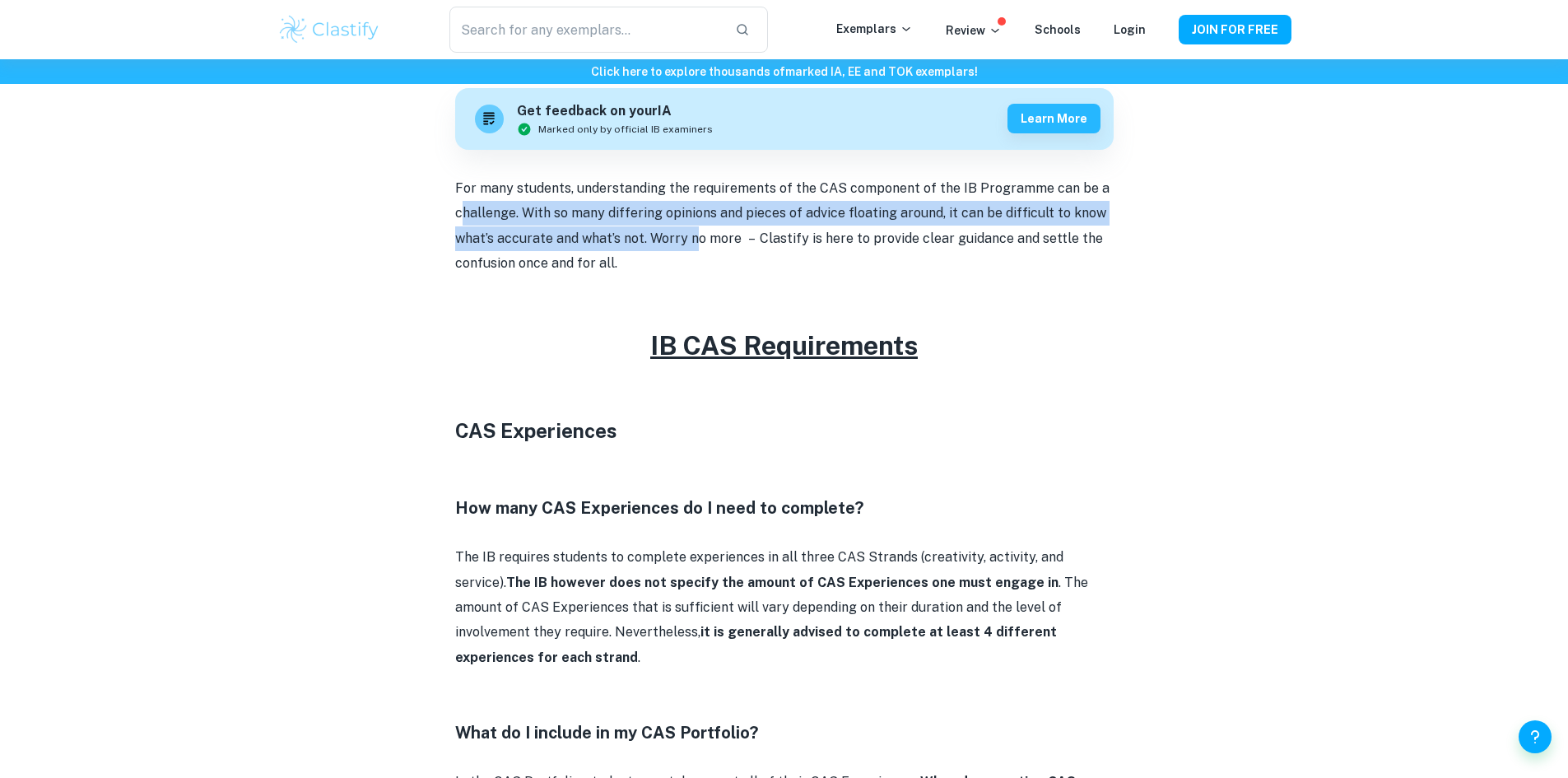
drag, startPoint x: 459, startPoint y: 214, endPoint x: 699, endPoint y: 242, distance: 241.6
click at [697, 241] on p "For many students, understanding the requirements of the CAS component of the I…" at bounding box center [784, 226] width 659 height 100
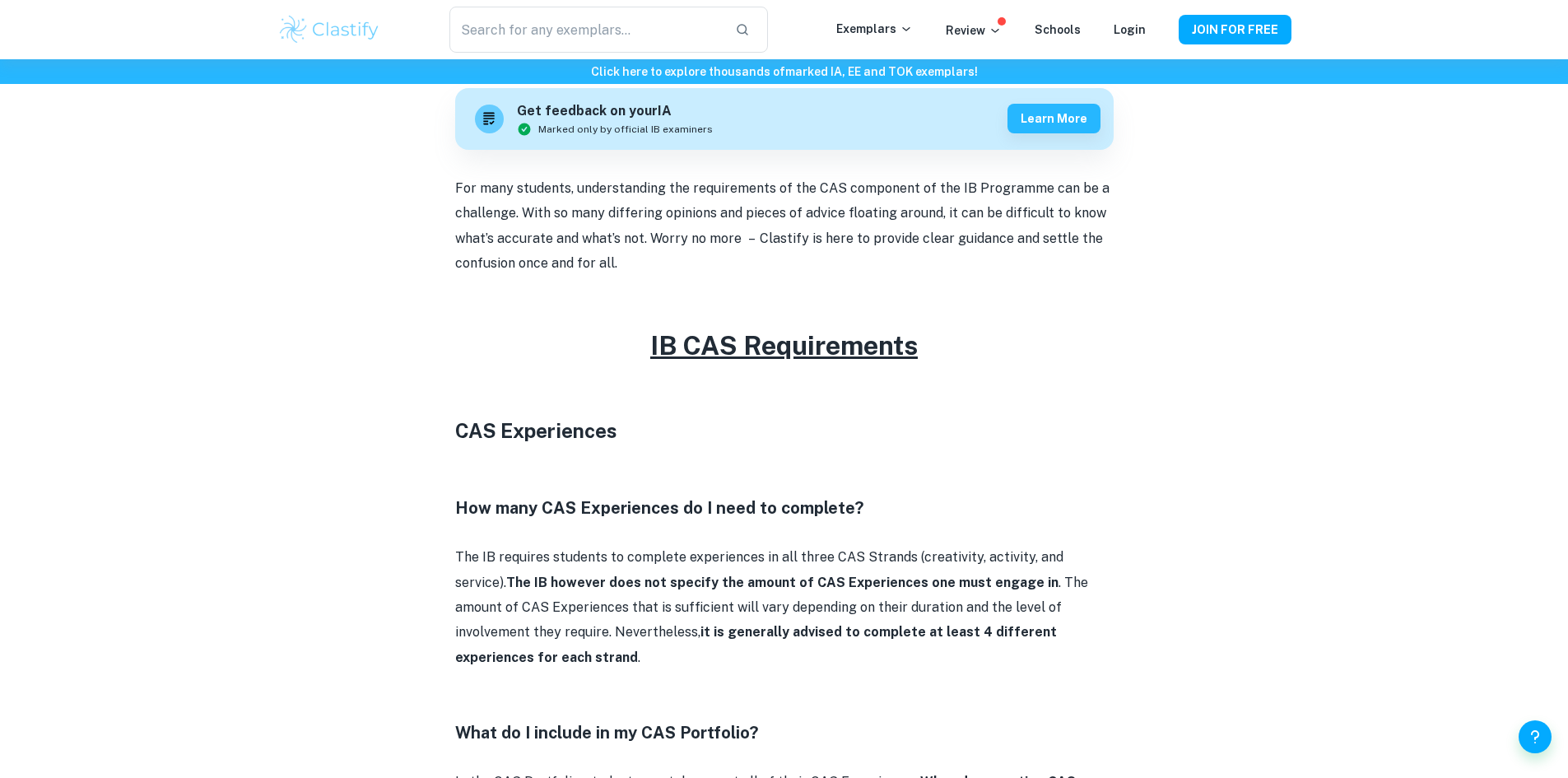
click at [699, 242] on p "For many students, understanding the requirements of the CAS component of the I…" at bounding box center [784, 226] width 659 height 100
click at [704, 242] on p "For many students, understanding the requirements of the CAS component of the I…" at bounding box center [784, 226] width 659 height 100
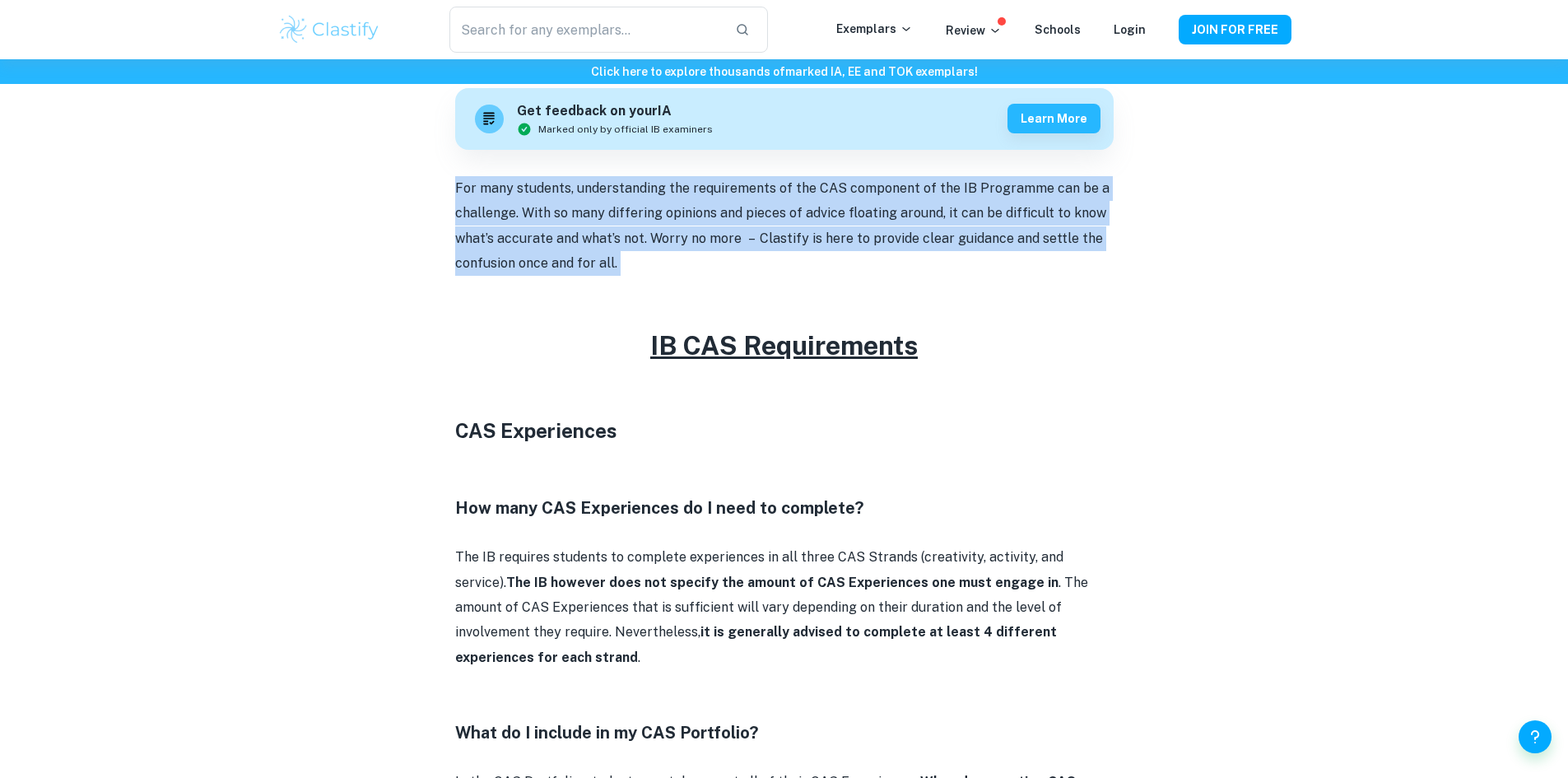
click at [704, 242] on p "For many students, understanding the requirements of the CAS component of the I…" at bounding box center [784, 226] width 659 height 100
click at [780, 225] on p "For many students, understanding the requirements of the CAS component of the I…" at bounding box center [784, 226] width 659 height 100
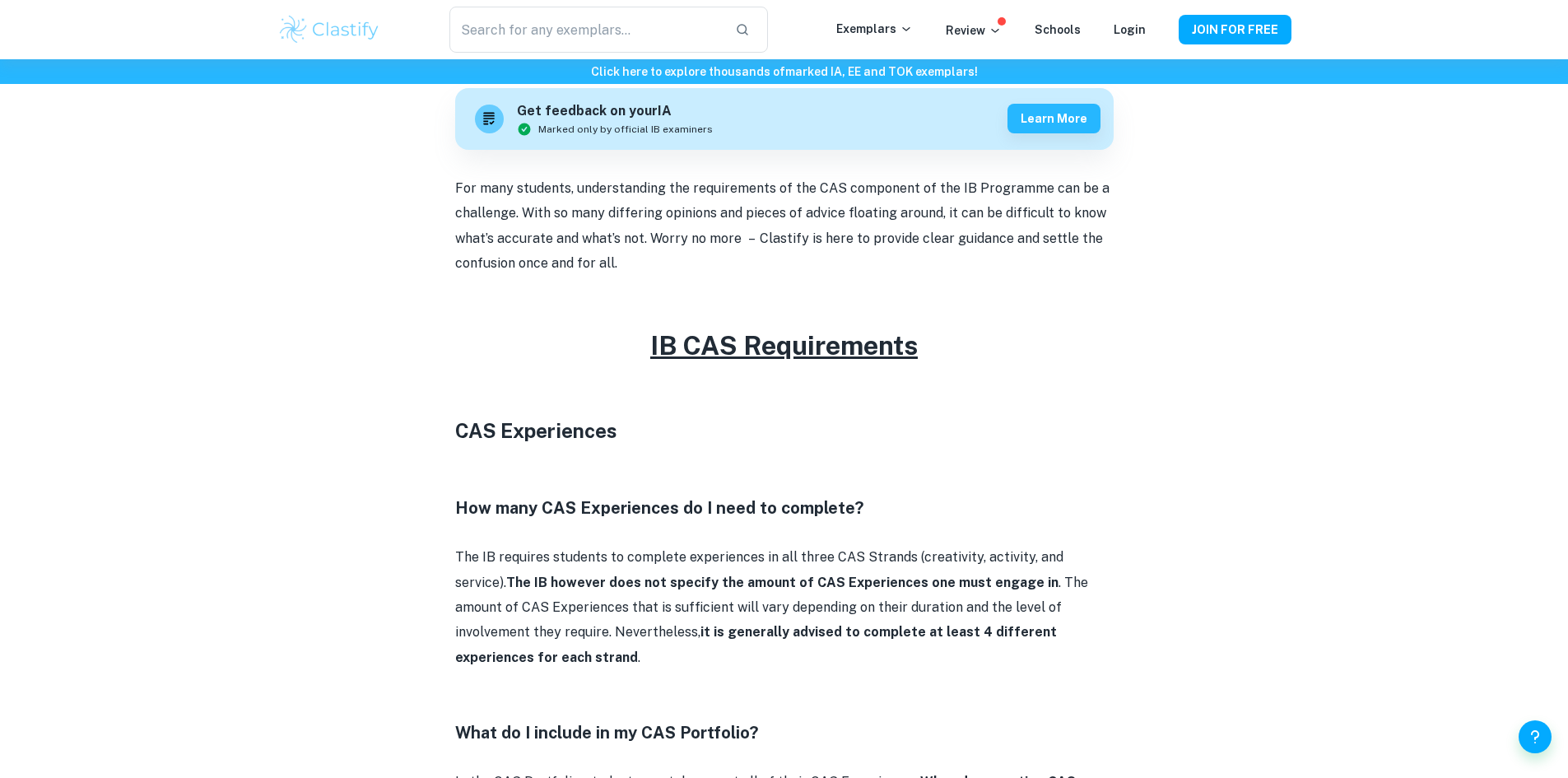
click at [780, 223] on p "For many students, understanding the requirements of the CAS component of the I…" at bounding box center [784, 226] width 659 height 100
click at [780, 224] on p "For many students, understanding the requirements of the CAS component of the I…" at bounding box center [784, 226] width 659 height 100
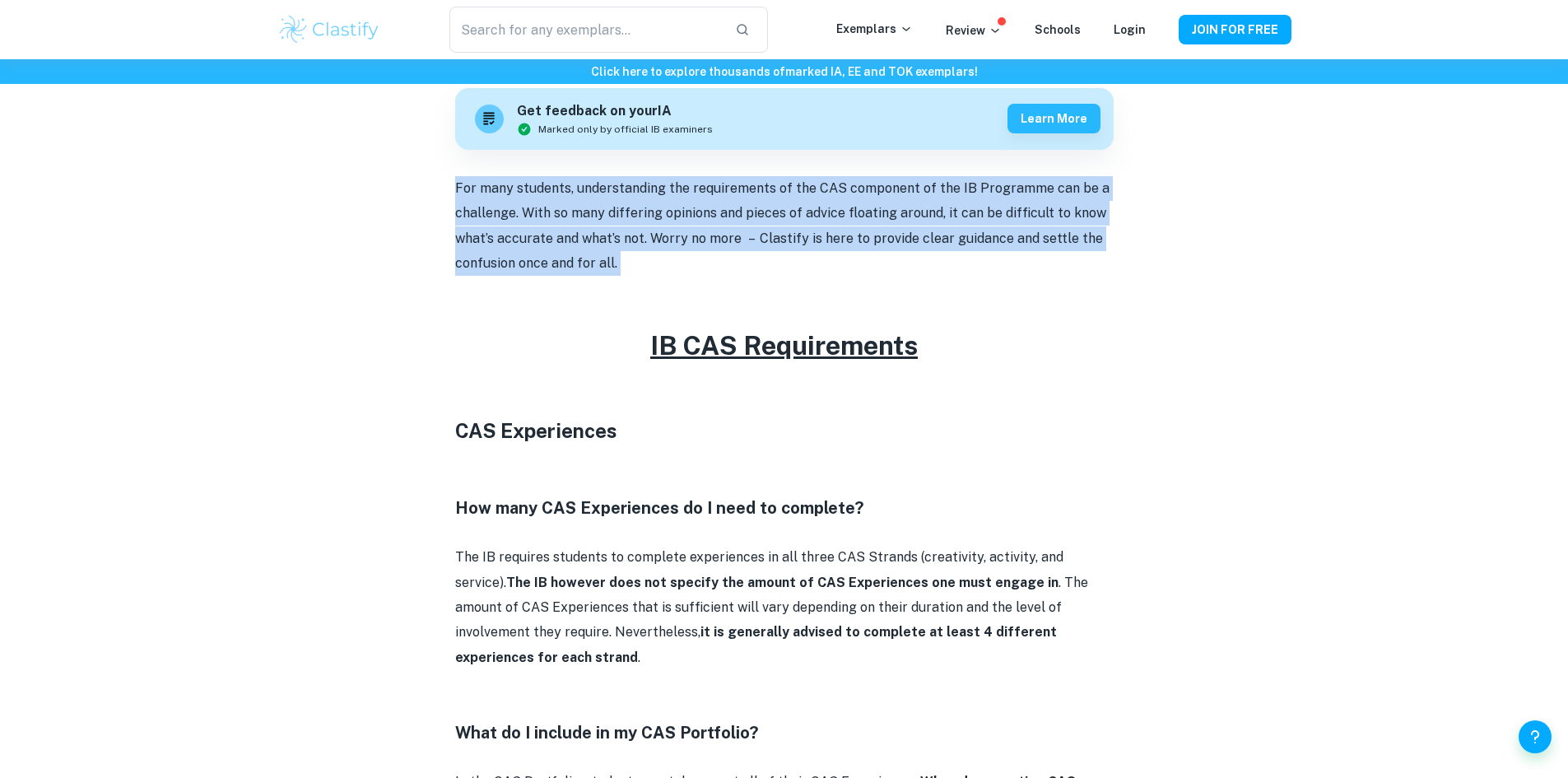
click at [780, 225] on p "For many students, understanding the requirements of the CAS component of the I…" at bounding box center [784, 226] width 659 height 100
drag, startPoint x: 707, startPoint y: 259, endPoint x: 456, endPoint y: 186, distance: 261.4
click at [456, 186] on p "For many students, understanding the requirements of the CAS component of the I…" at bounding box center [784, 226] width 659 height 100
click at [532, 209] on p "For many students, understanding the requirements of the CAS component of the I…" at bounding box center [784, 226] width 659 height 100
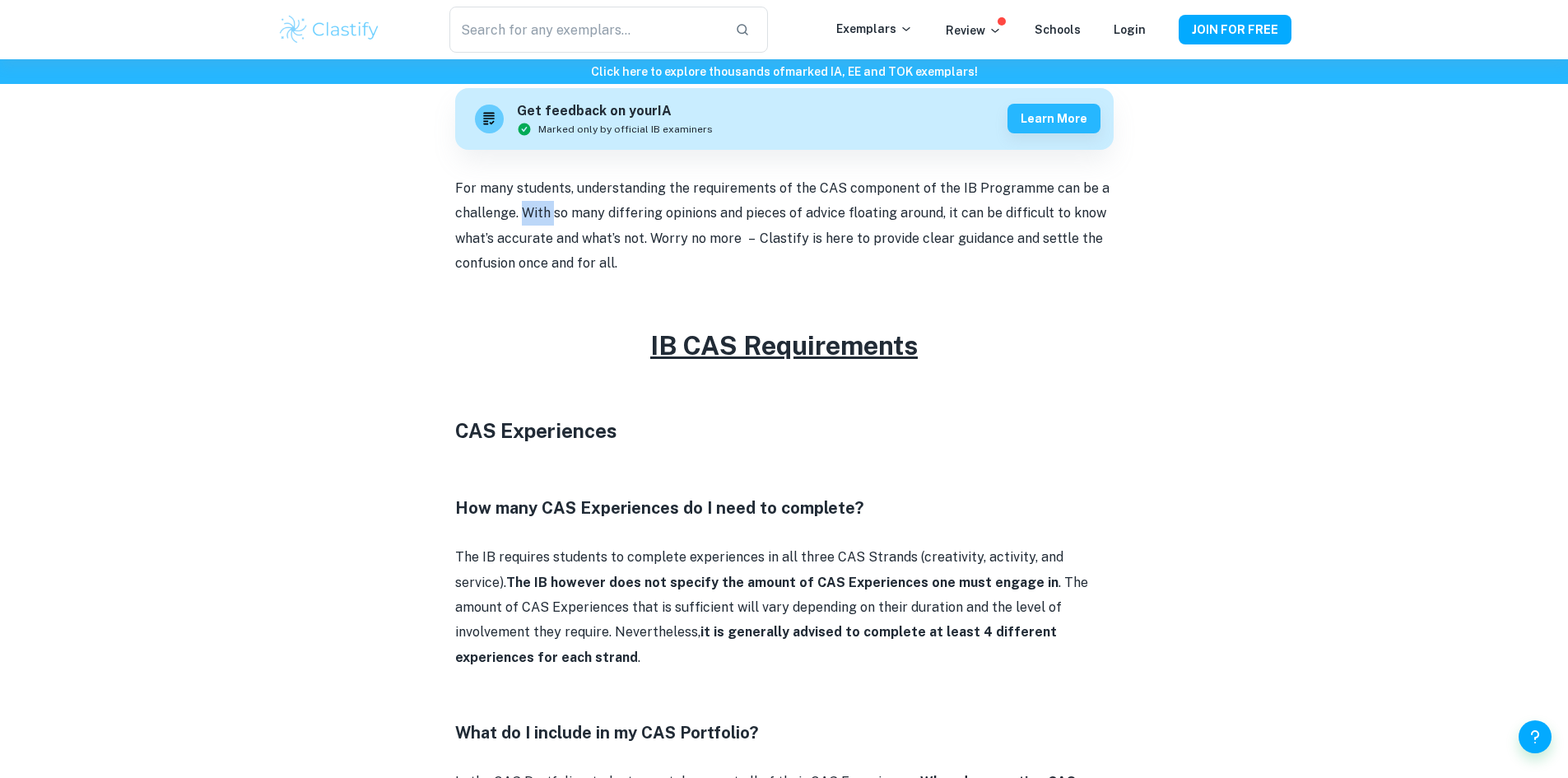
click at [532, 209] on p "For many students, understanding the requirements of the CAS component of the I…" at bounding box center [784, 226] width 659 height 100
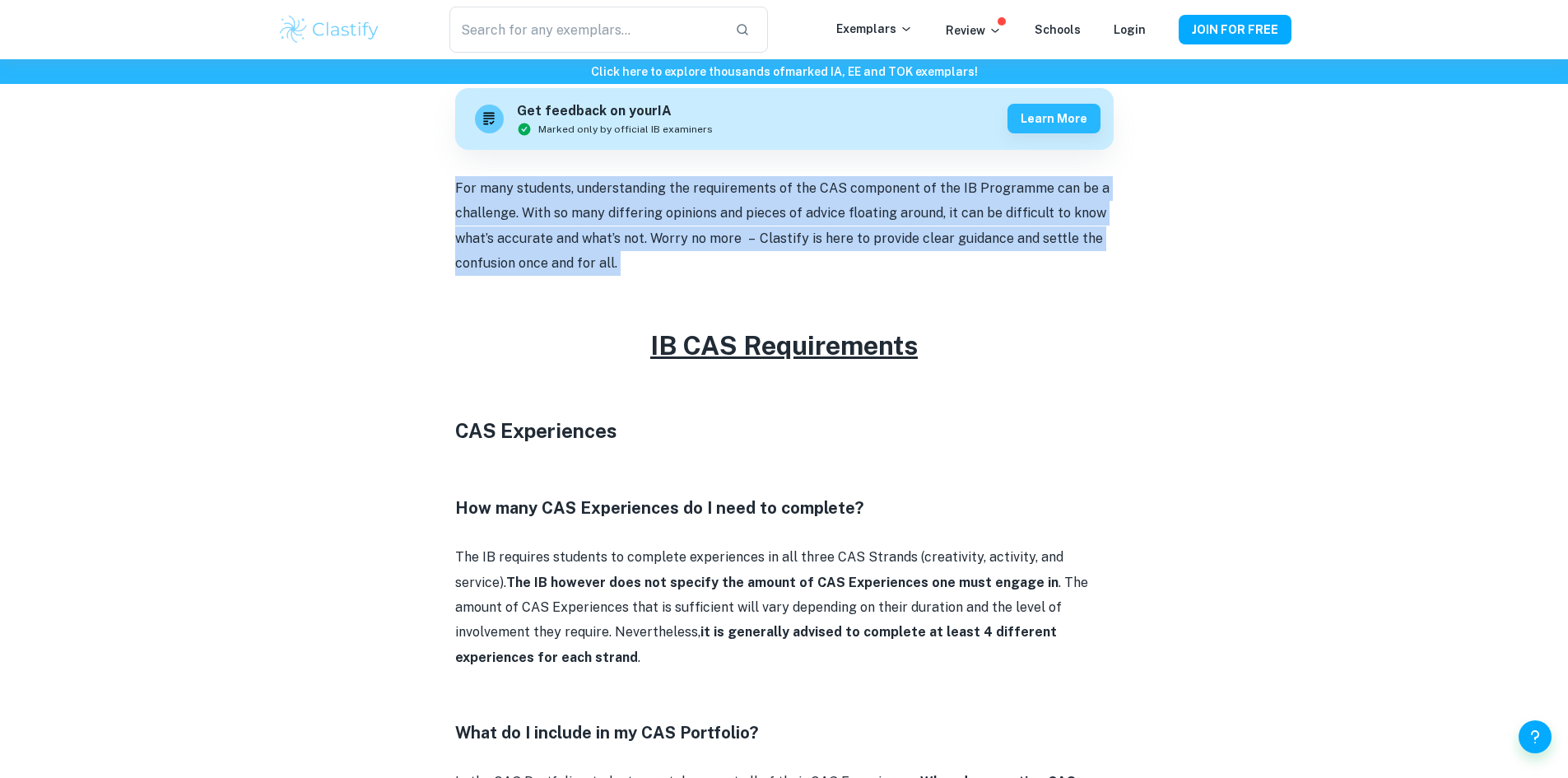
click at [532, 209] on p "For many students, understanding the requirements of the CAS component of the I…" at bounding box center [784, 226] width 659 height 100
